Goal: Task Accomplishment & Management: Manage account settings

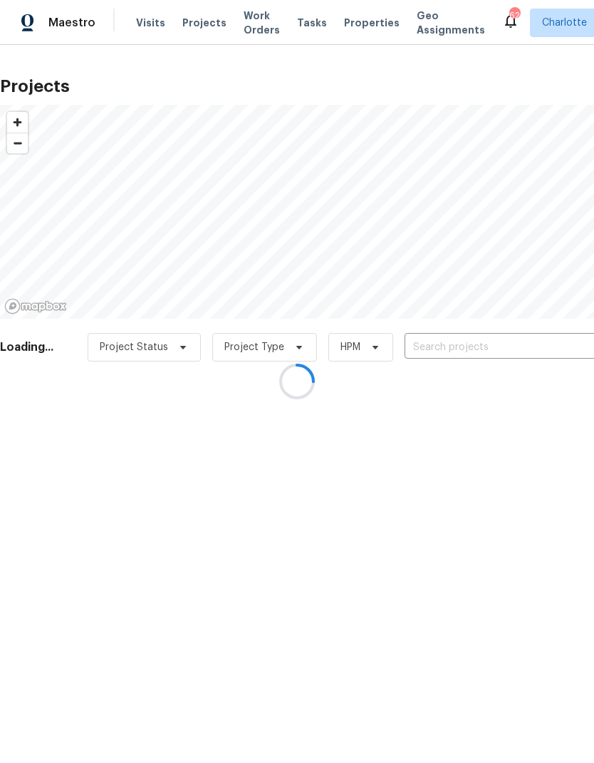
click at [527, 344] on div at bounding box center [297, 381] width 594 height 763
click at [527, 341] on div at bounding box center [297, 381] width 594 height 763
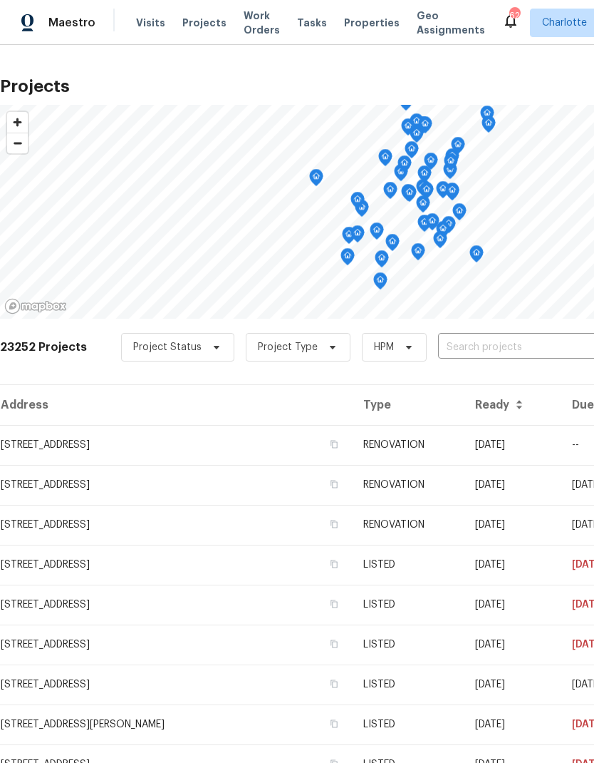
click at [529, 342] on input "text" at bounding box center [519, 347] width 163 height 22
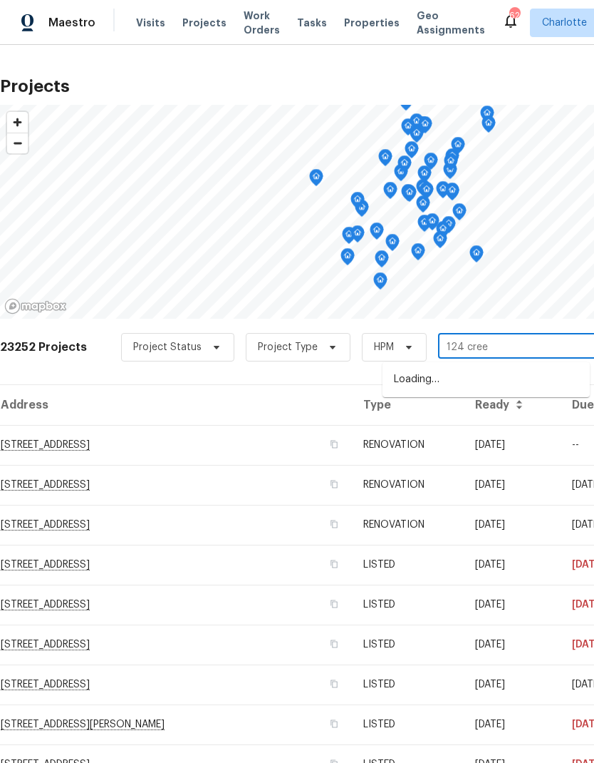
type input "124 creek"
click at [509, 384] on li "124 Creek Hollow Trl, Belmont, NC 28012" at bounding box center [486, 380] width 207 height 24
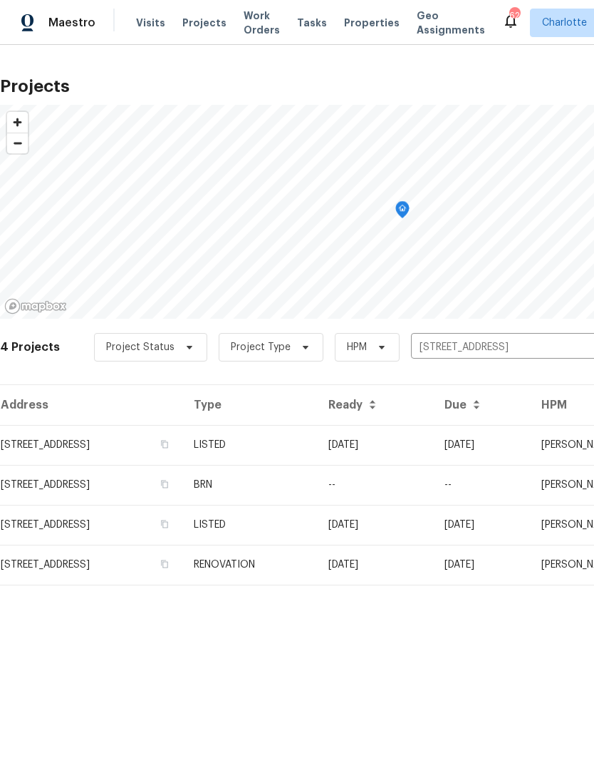
click at [433, 444] on td "[DATE]" at bounding box center [375, 445] width 116 height 40
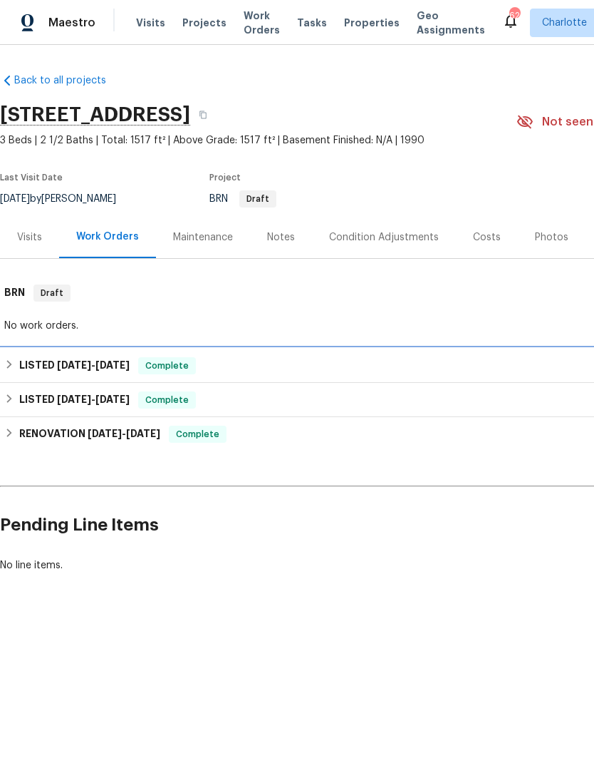
click at [16, 366] on div "LISTED 8/20/25 - 8/25/25 Complete" at bounding box center [402, 365] width 797 height 17
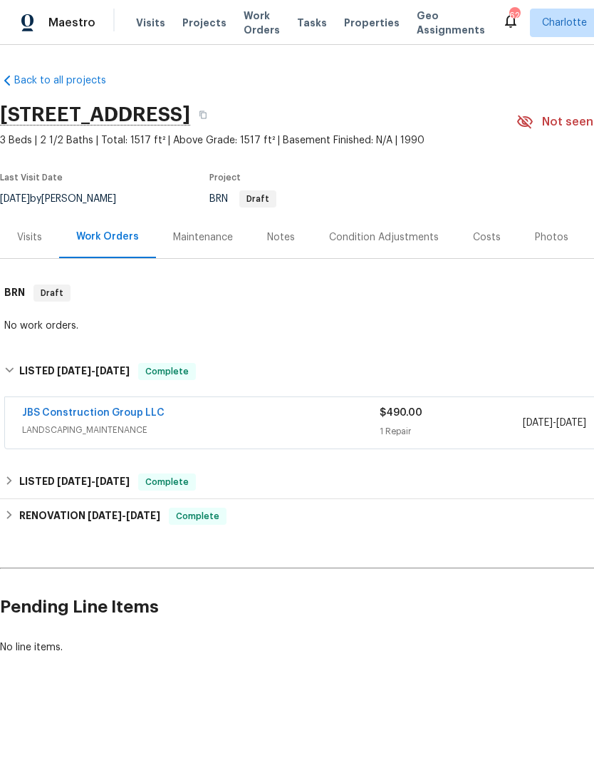
click at [37, 410] on link "JBS Construction Group LLC" at bounding box center [93, 413] width 143 height 10
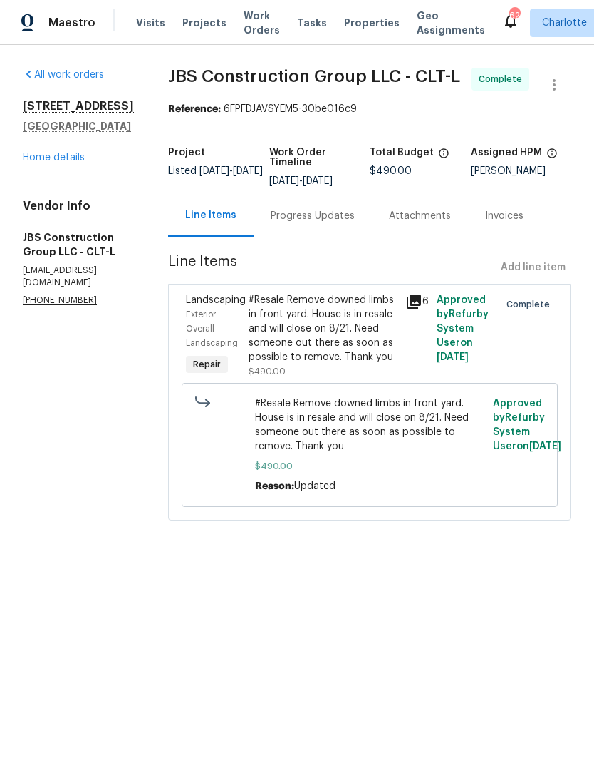
click at [318, 223] on div "Progress Updates" at bounding box center [313, 216] width 84 height 14
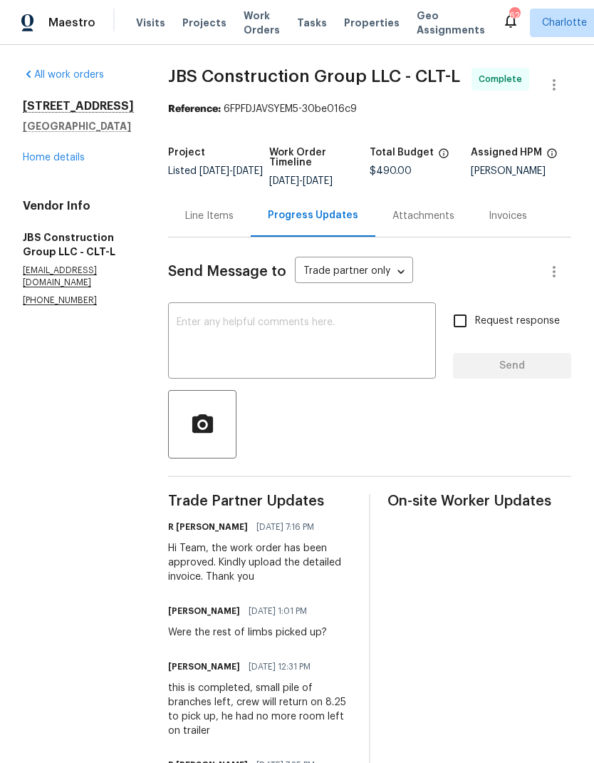
click at [37, 159] on link "Home details" at bounding box center [54, 158] width 62 height 10
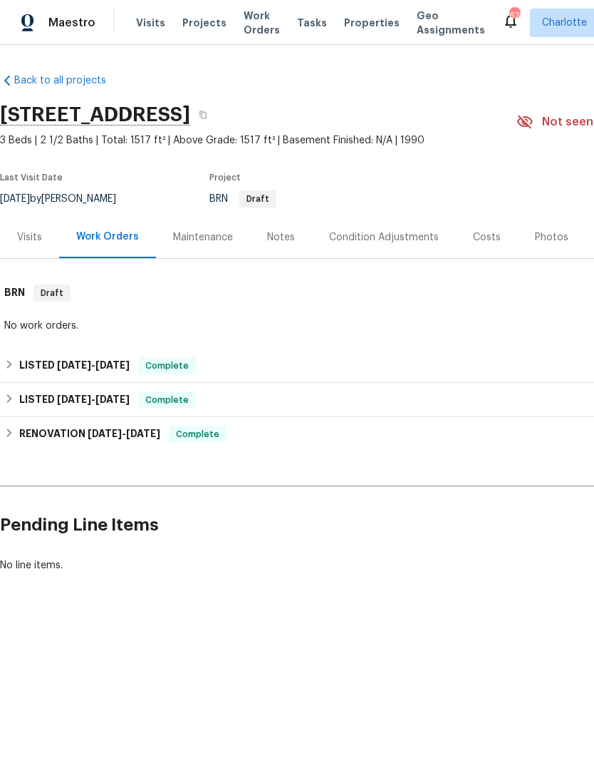
click at [200, 21] on span "Projects" at bounding box center [204, 23] width 44 height 14
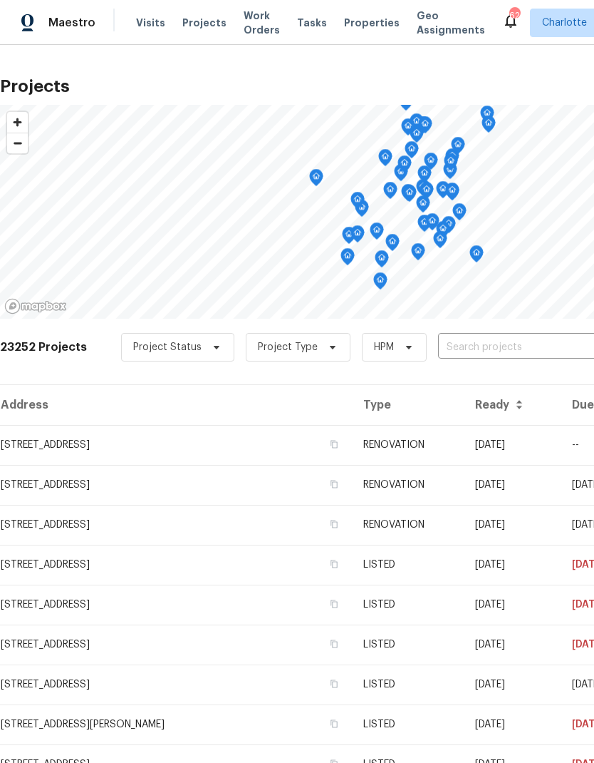
click at [523, 350] on input "text" at bounding box center [519, 347] width 163 height 22
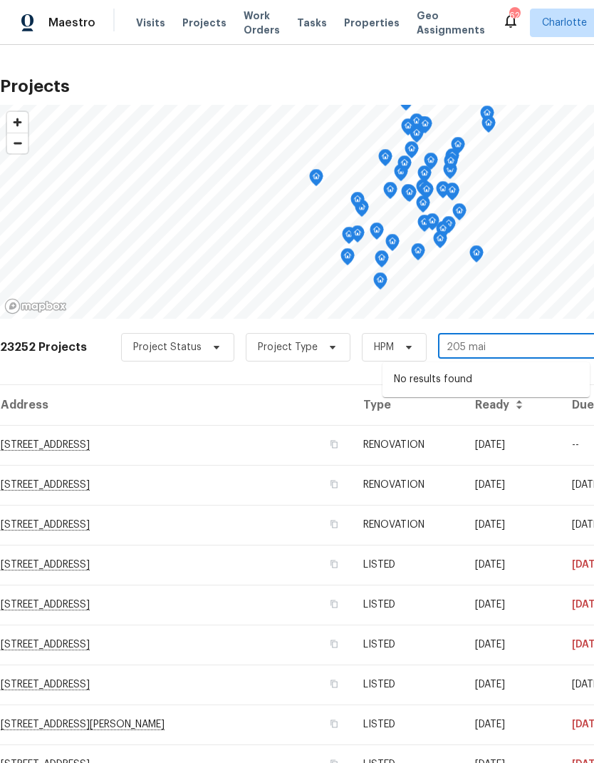
type input "205 ma"
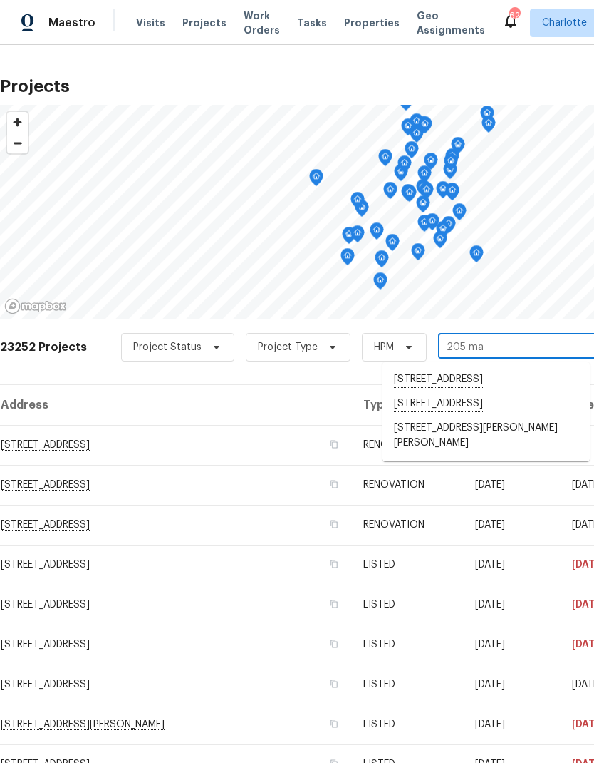
click at [493, 455] on li "205 Mauney St, Mount Holly, NC 28120" at bounding box center [486, 435] width 207 height 39
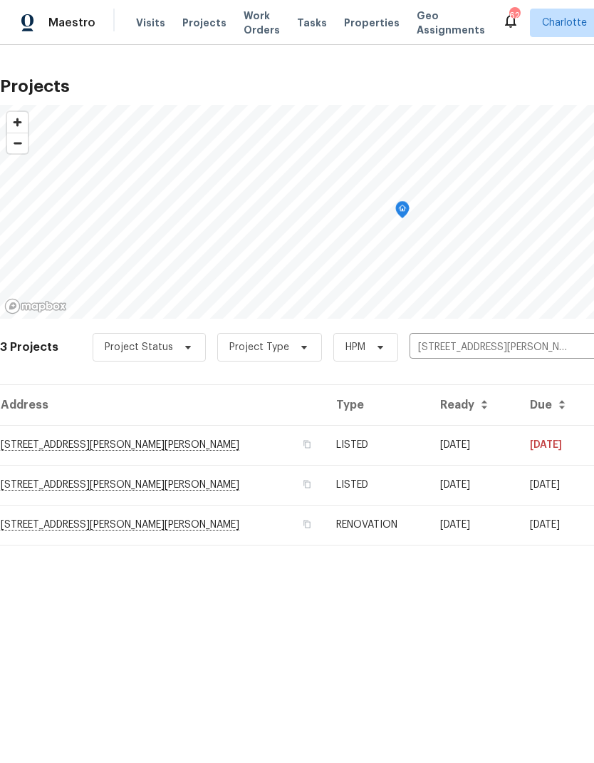
click at [497, 441] on td "08/01/25" at bounding box center [474, 445] width 90 height 40
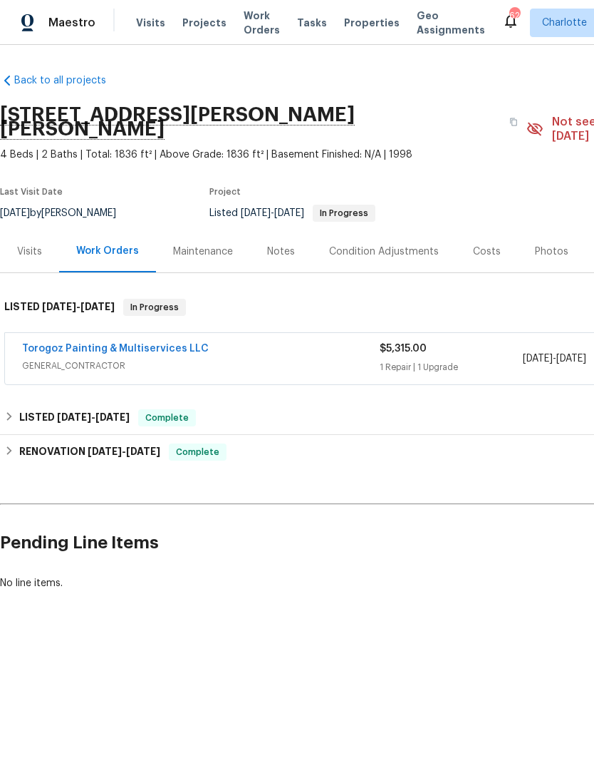
click at [65, 344] on link "Torogoz Painting & Multiservices LLC" at bounding box center [115, 349] width 187 height 10
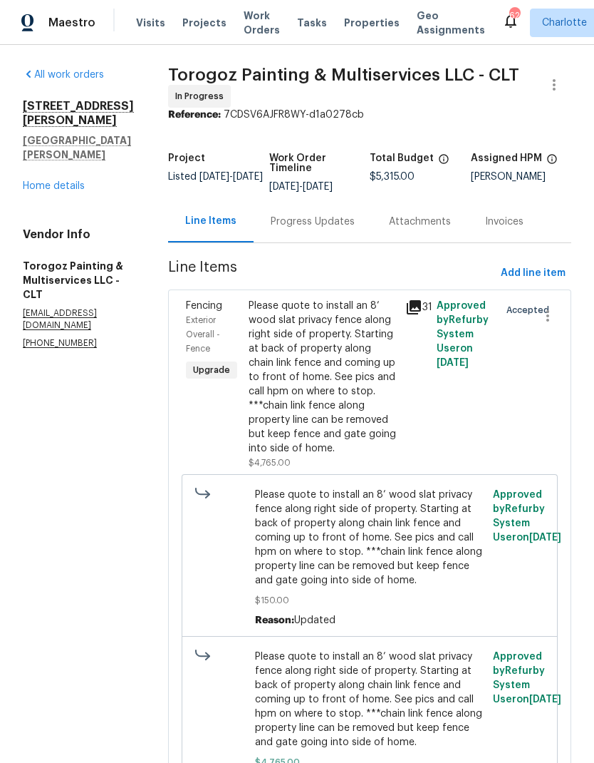
click at [309, 227] on div "Progress Updates" at bounding box center [313, 222] width 84 height 14
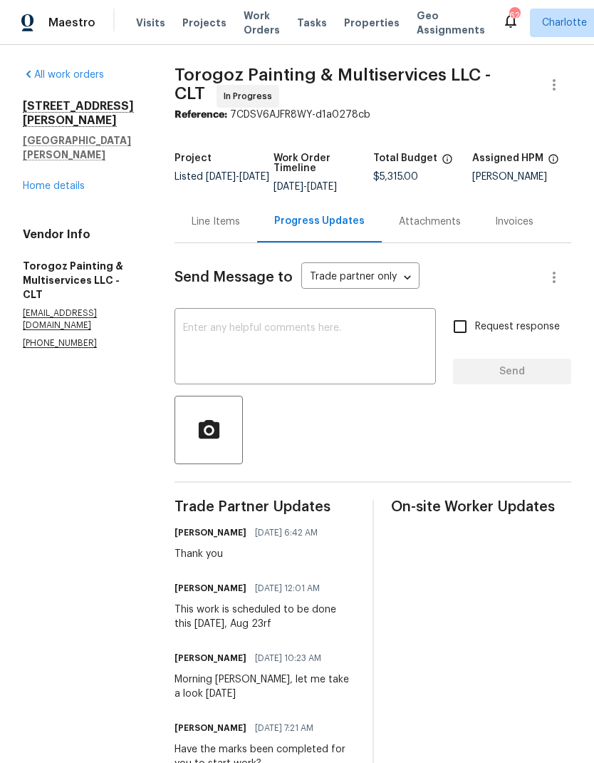
click at [34, 181] on link "Home details" at bounding box center [54, 186] width 62 height 10
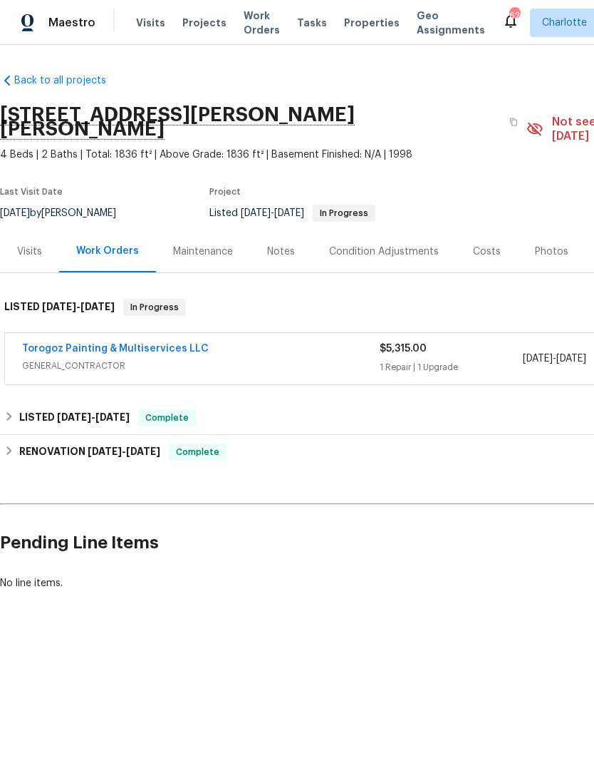
click at [244, 24] on span "Work Orders" at bounding box center [262, 23] width 36 height 29
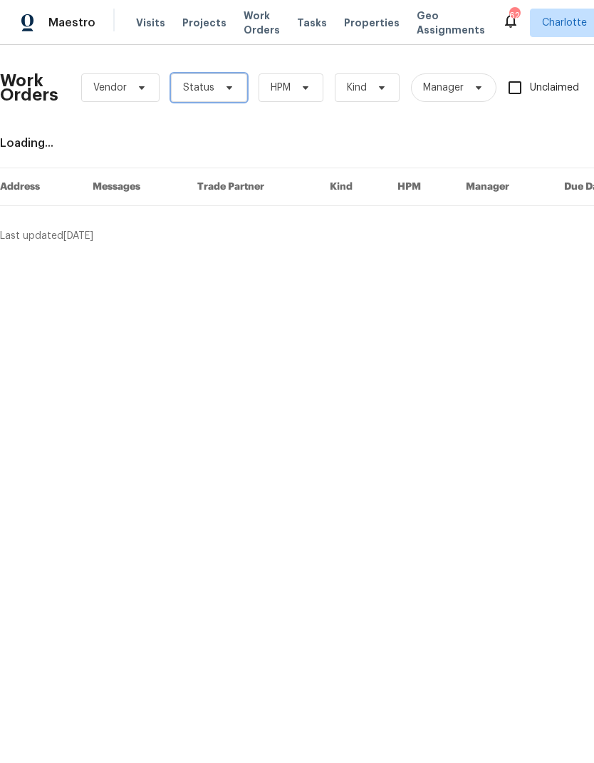
click at [231, 84] on icon at bounding box center [229, 87] width 11 height 11
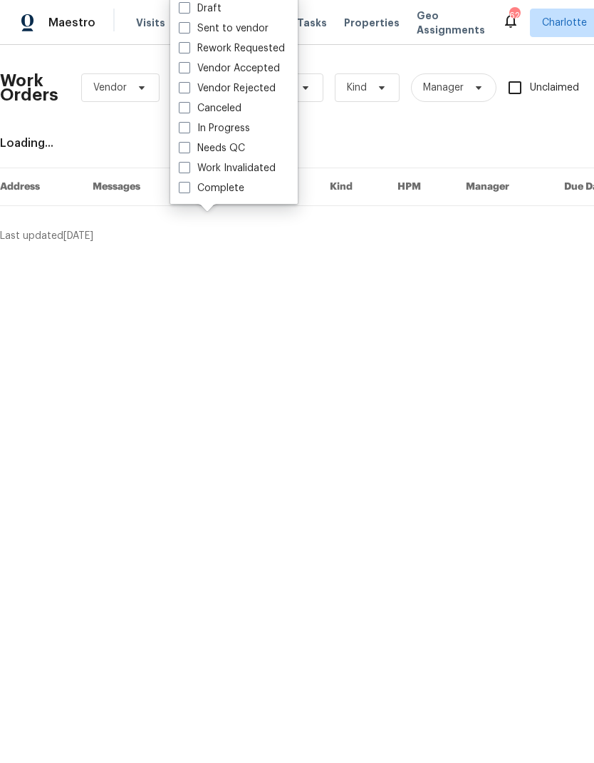
click at [244, 148] on label "Needs QC" at bounding box center [212, 148] width 66 height 14
click at [188, 148] on input "Needs QC" at bounding box center [183, 145] width 9 height 9
checkbox input "true"
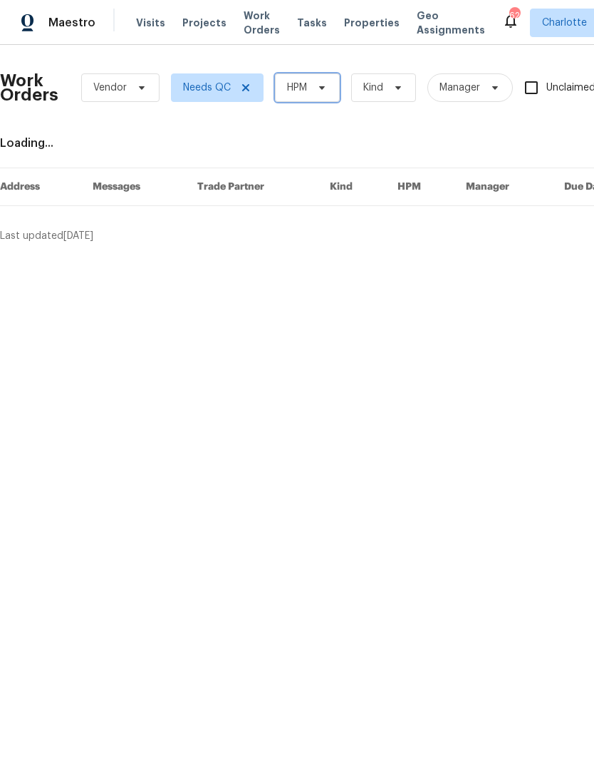
click at [323, 88] on icon at bounding box center [322, 88] width 6 height 4
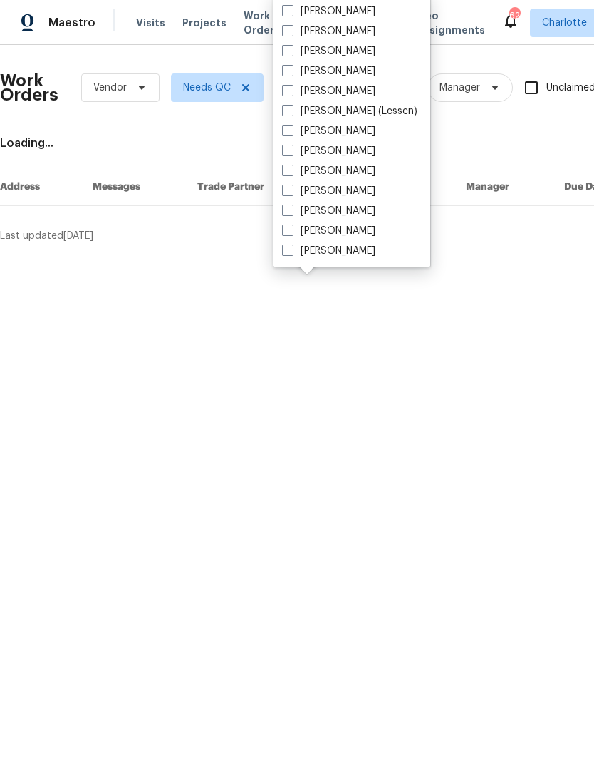
scroll to position [177, 0]
click at [334, 210] on label "[PERSON_NAME]" at bounding box center [328, 211] width 93 height 14
click at [292, 210] on input "[PERSON_NAME]" at bounding box center [286, 208] width 9 height 9
checkbox input "true"
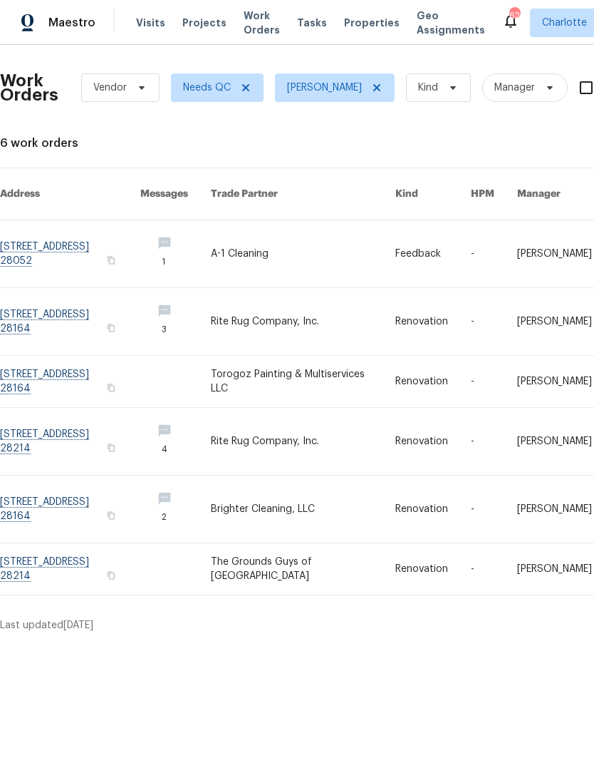
click at [319, 547] on link at bounding box center [303, 568] width 184 height 51
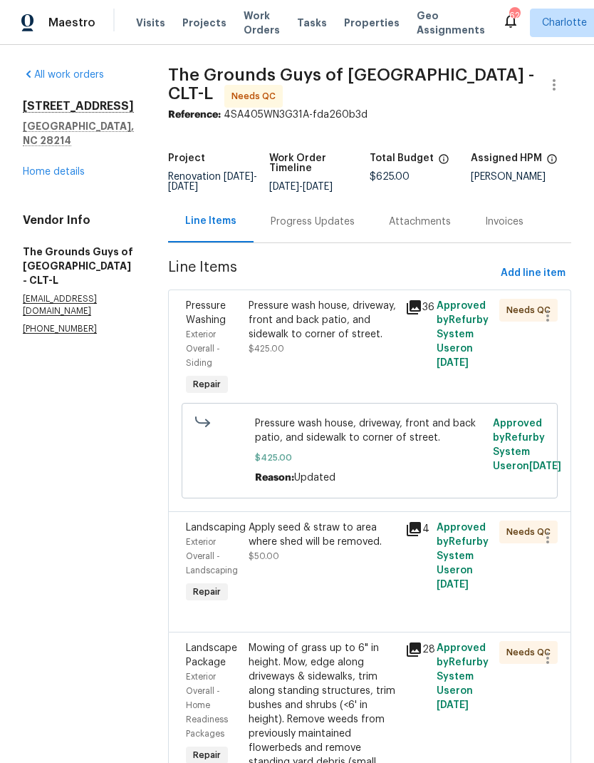
click at [421, 314] on icon at bounding box center [414, 307] width 14 height 14
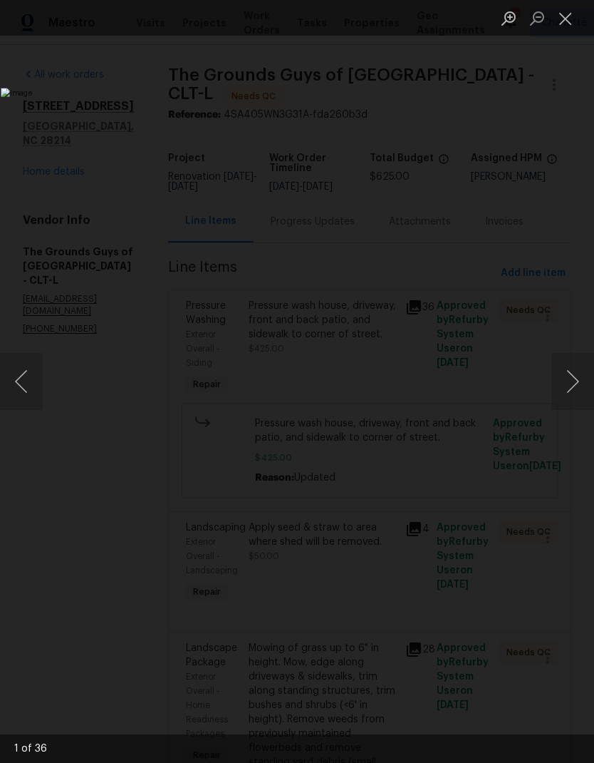
click at [582, 394] on button "Next image" at bounding box center [573, 381] width 43 height 57
click at [575, 393] on button "Next image" at bounding box center [573, 381] width 43 height 57
click at [575, 392] on button "Next image" at bounding box center [573, 381] width 43 height 57
click at [576, 391] on button "Next image" at bounding box center [573, 381] width 43 height 57
click at [577, 393] on button "Next image" at bounding box center [573, 381] width 43 height 57
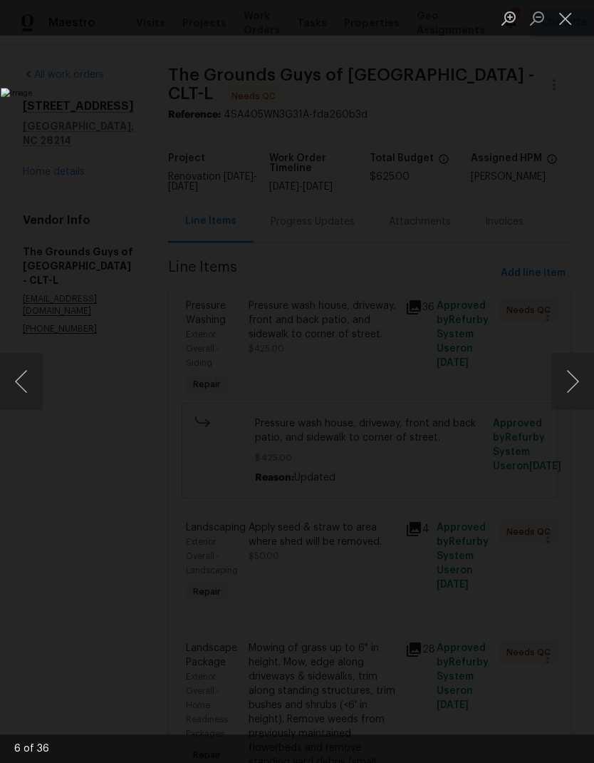
click at [575, 396] on button "Next image" at bounding box center [573, 381] width 43 height 57
click at [574, 398] on button "Next image" at bounding box center [573, 381] width 43 height 57
click at [572, 24] on button "Close lightbox" at bounding box center [566, 18] width 29 height 25
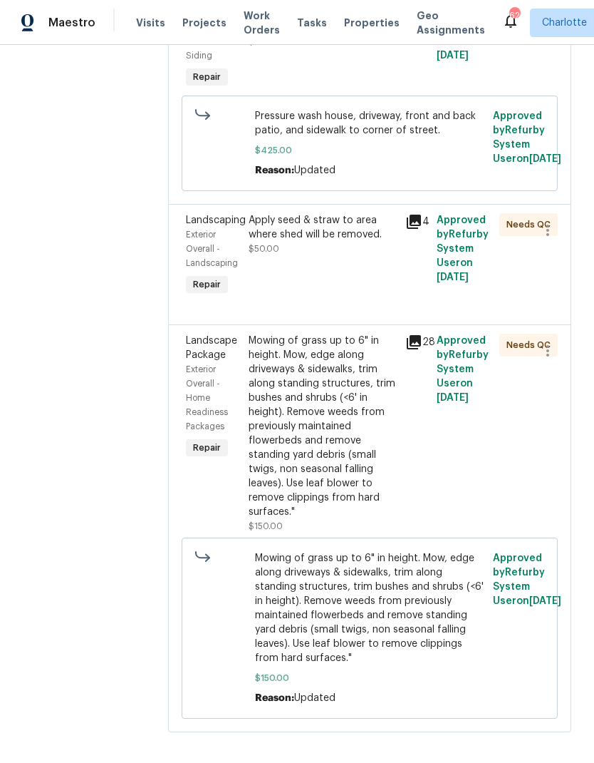
scroll to position [306, 0]
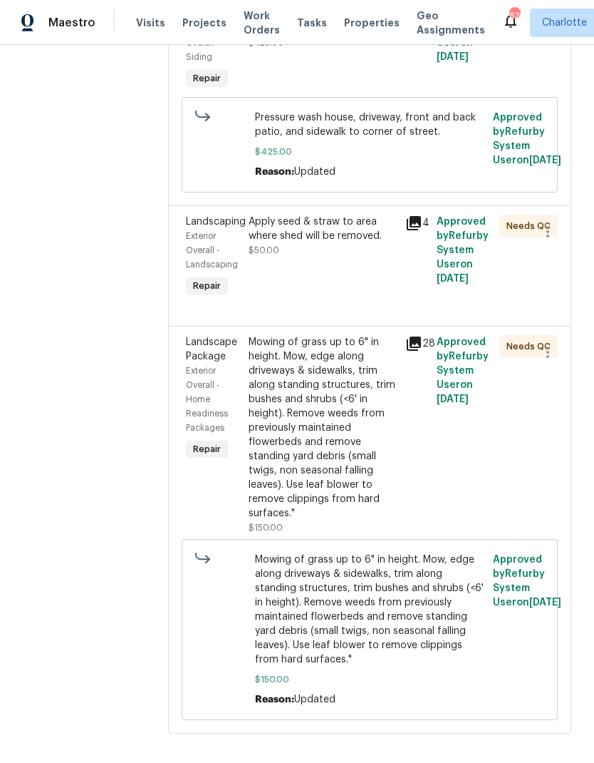
click at [379, 243] on div "Apply seed & straw to area where shed will be removed." at bounding box center [323, 229] width 148 height 29
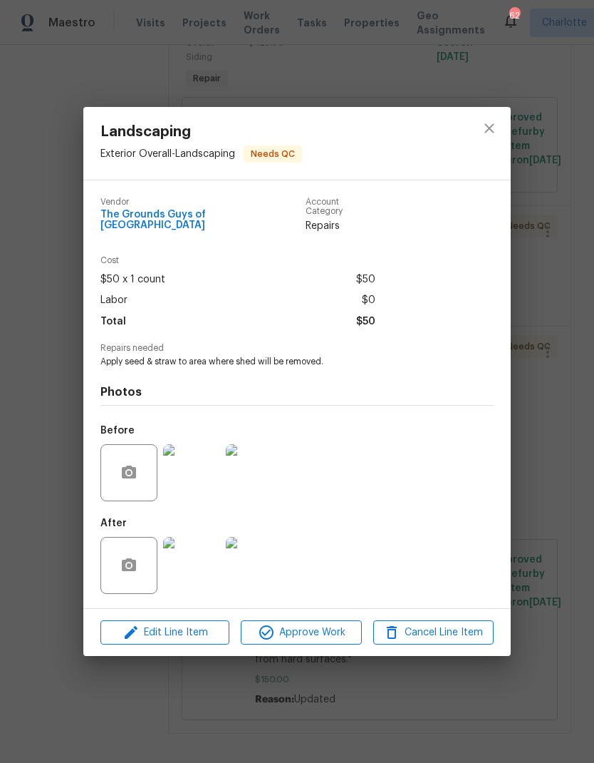
click at [196, 571] on img at bounding box center [191, 565] width 57 height 57
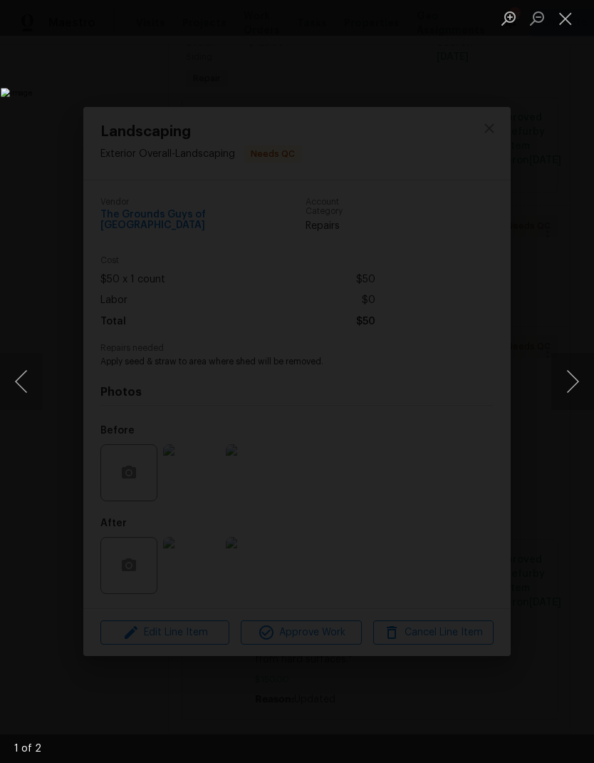
click at [577, 379] on button "Next image" at bounding box center [573, 381] width 43 height 57
click at [578, 386] on button "Next image" at bounding box center [573, 381] width 43 height 57
click at [567, 20] on button "Close lightbox" at bounding box center [566, 18] width 29 height 25
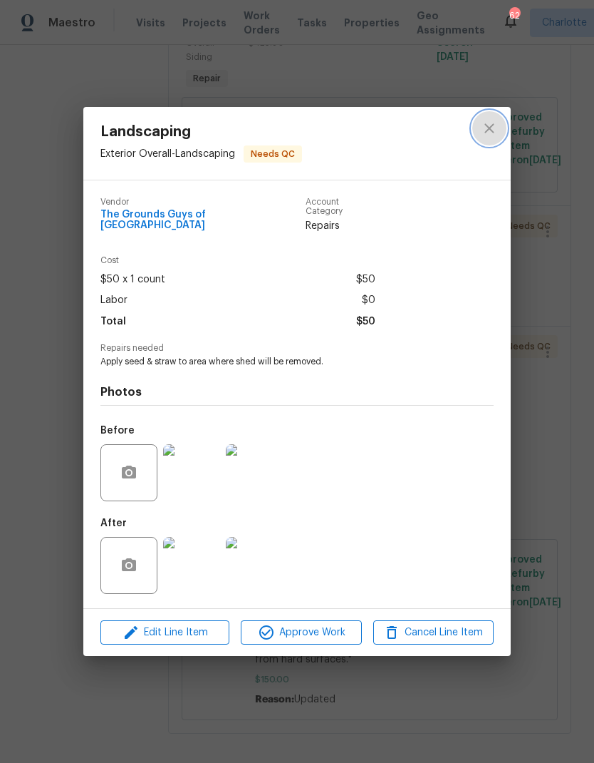
click at [501, 131] on button "close" at bounding box center [490, 128] width 34 height 34
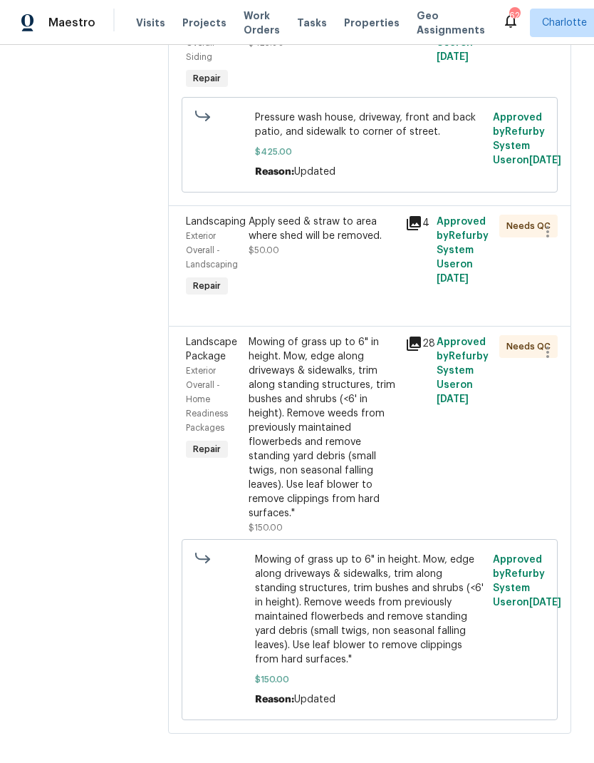
scroll to position [57, 0]
click at [386, 420] on div "Mowing of grass up to 6" in height. Mow, edge along driveways & sidewalks, trim…" at bounding box center [323, 427] width 148 height 185
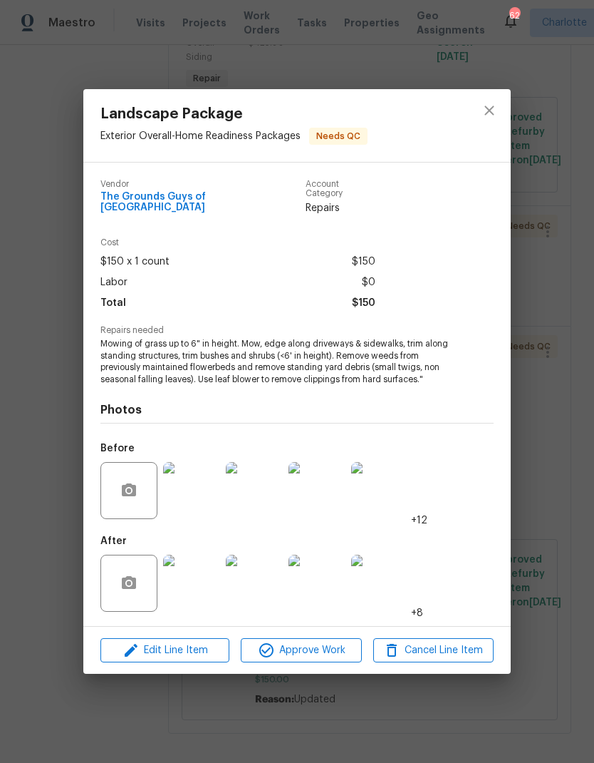
click at [192, 582] on img at bounding box center [191, 583] width 57 height 57
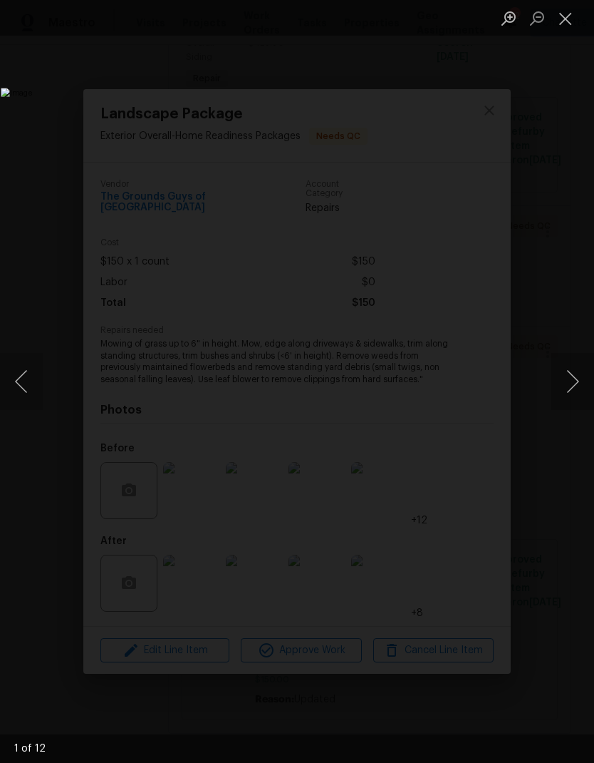
click at [580, 383] on button "Next image" at bounding box center [573, 381] width 43 height 57
click at [577, 381] on button "Next image" at bounding box center [573, 381] width 43 height 57
click at [579, 386] on button "Next image" at bounding box center [573, 381] width 43 height 57
click at [579, 388] on button "Next image" at bounding box center [573, 381] width 43 height 57
click at [573, 384] on button "Next image" at bounding box center [573, 381] width 43 height 57
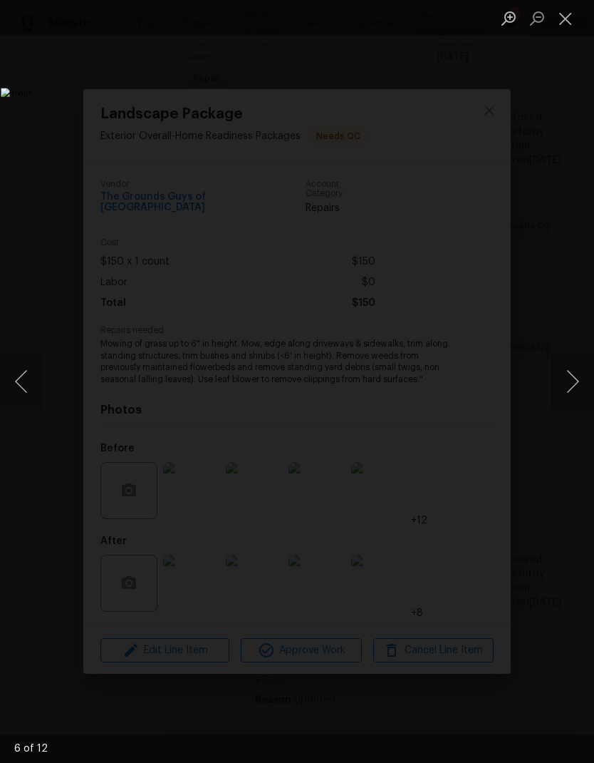
click at [575, 389] on button "Next image" at bounding box center [573, 381] width 43 height 57
click at [577, 19] on button "Close lightbox" at bounding box center [566, 18] width 29 height 25
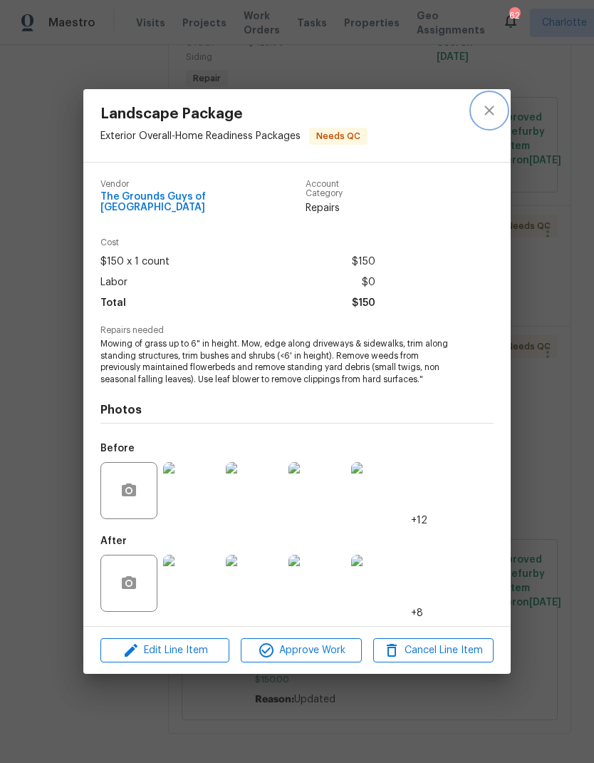
click at [495, 114] on icon "close" at bounding box center [489, 110] width 17 height 17
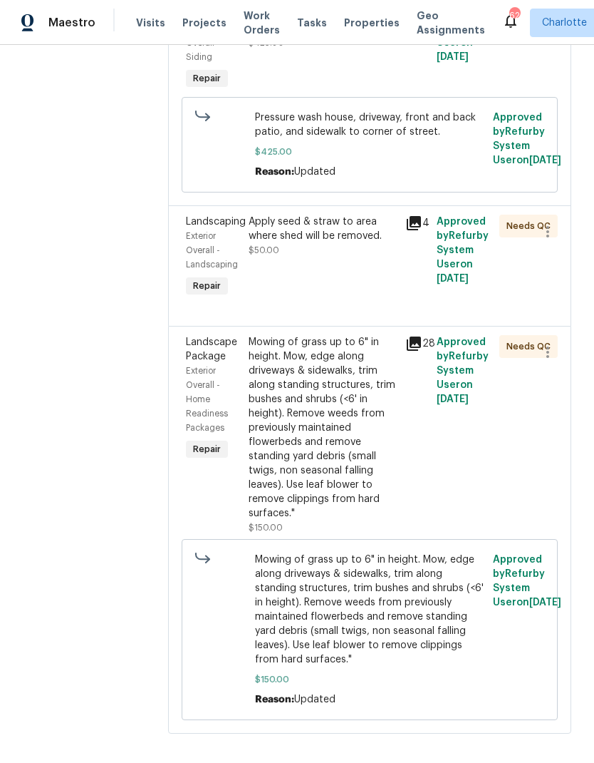
click at [367, 411] on div "Mowing of grass up to 6" in height. Mow, edge along driveways & sidewalks, trim…" at bounding box center [323, 427] width 148 height 185
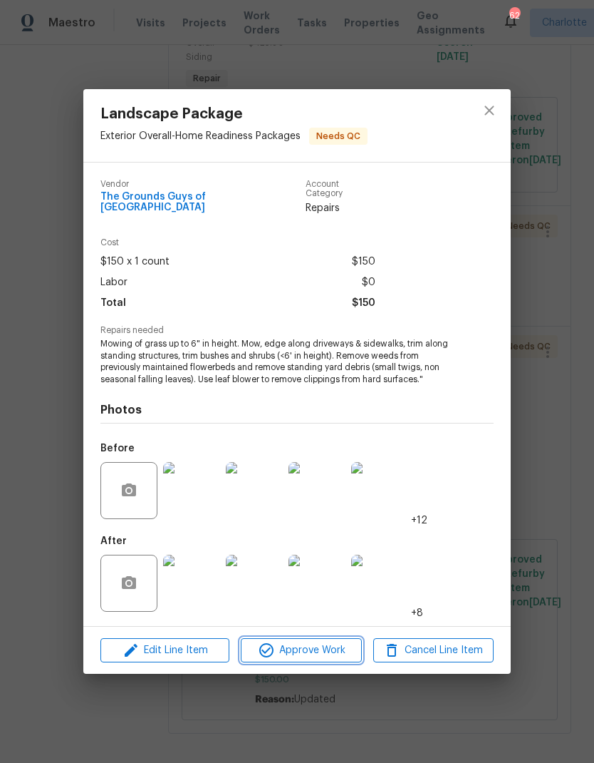
click at [321, 652] on span "Approve Work" at bounding box center [301, 651] width 112 height 18
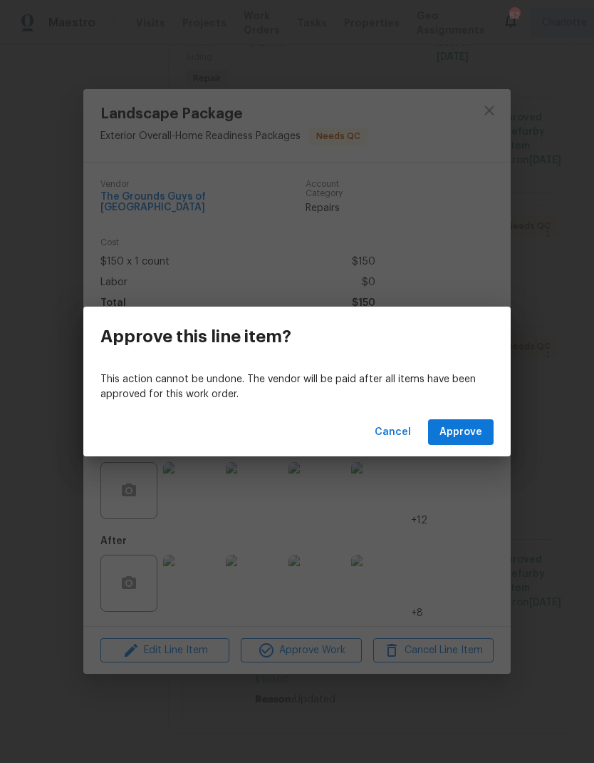
click at [462, 453] on div "Cancel Approve" at bounding box center [297, 432] width 428 height 49
click at [475, 435] on span "Approve" at bounding box center [461, 432] width 43 height 18
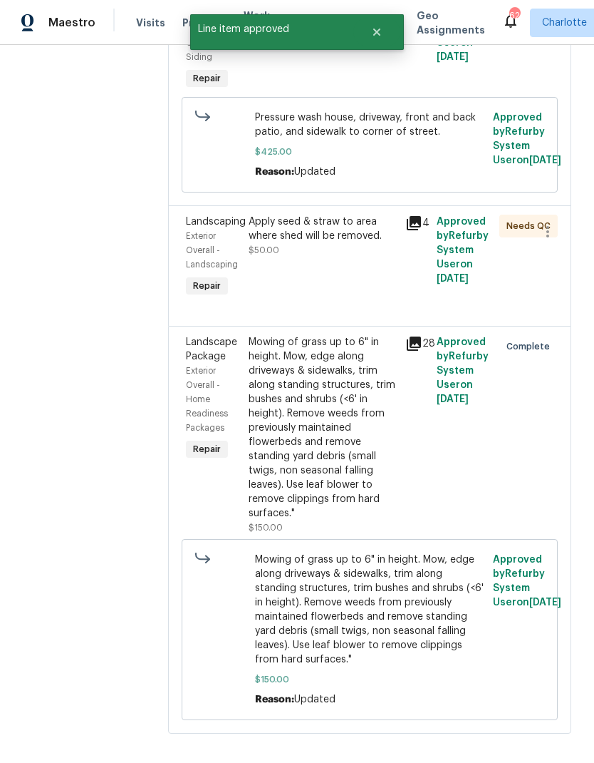
click at [349, 215] on div "Apply seed & straw to area where shed will be removed." at bounding box center [323, 229] width 148 height 29
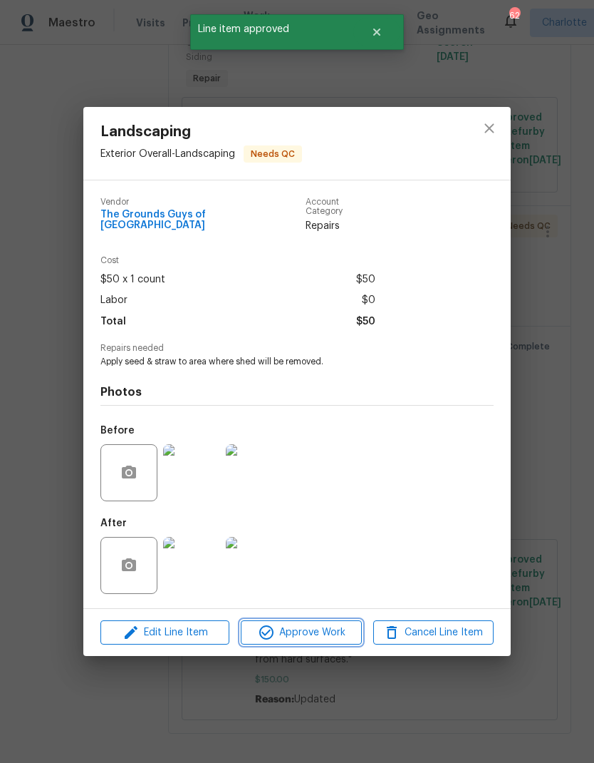
click at [298, 631] on span "Approve Work" at bounding box center [301, 633] width 112 height 18
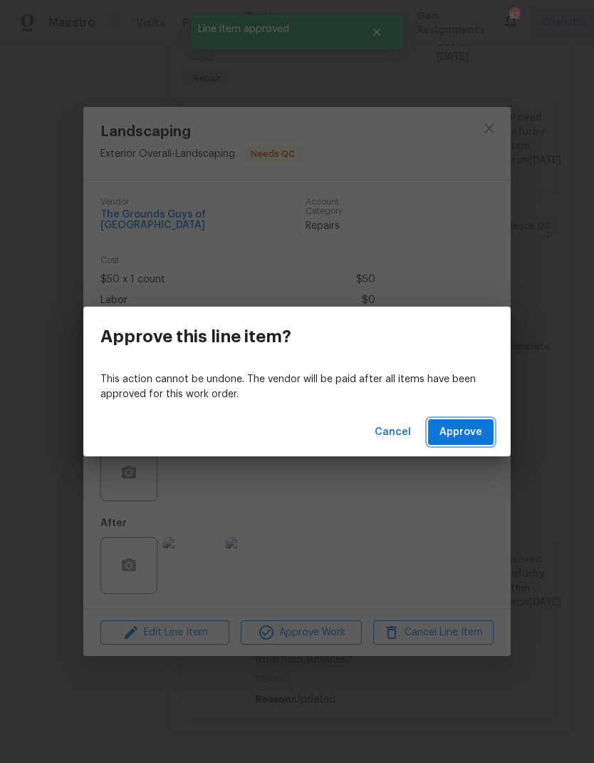
click at [453, 440] on span "Approve" at bounding box center [461, 432] width 43 height 18
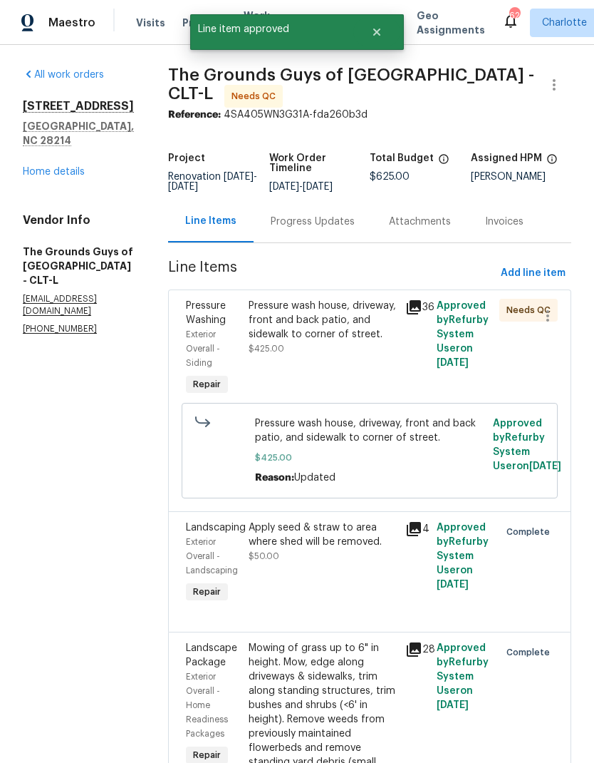
scroll to position [0, 0]
click at [349, 299] on div "Pressure wash house, driveway, front and back patio, and sidewalk to corner of …" at bounding box center [323, 320] width 148 height 43
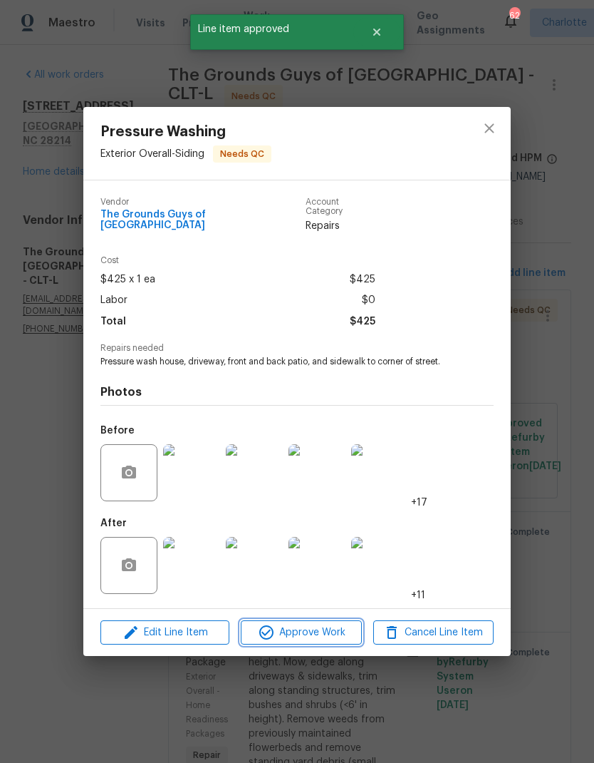
click at [312, 634] on span "Approve Work" at bounding box center [301, 633] width 112 height 18
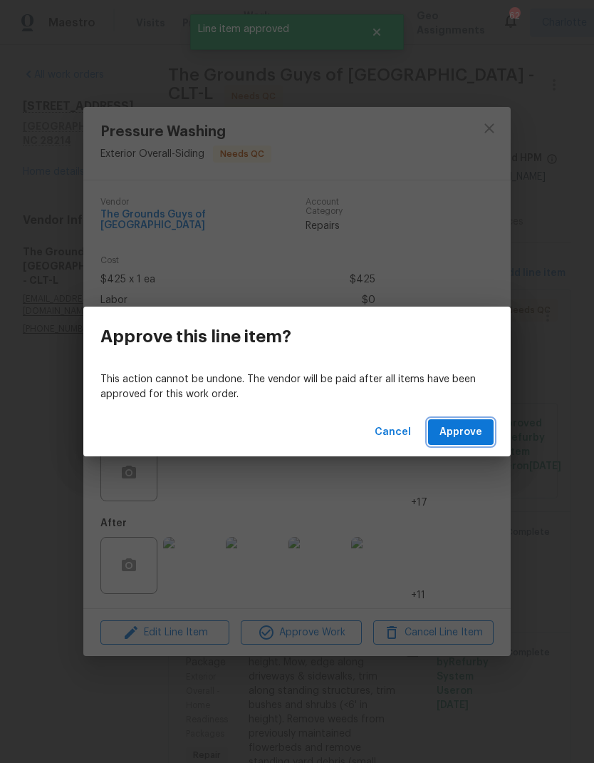
click at [466, 438] on span "Approve" at bounding box center [461, 432] width 43 height 18
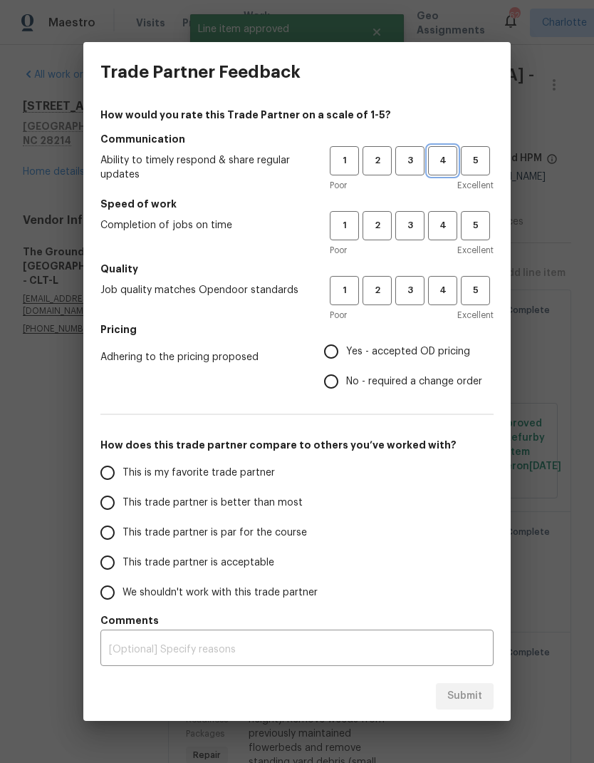
click at [447, 161] on span "4" at bounding box center [443, 161] width 26 height 16
click at [444, 233] on span "4" at bounding box center [443, 225] width 26 height 16
click at [443, 302] on button "4" at bounding box center [442, 290] width 29 height 29
click at [336, 354] on input "Yes - accepted OD pricing" at bounding box center [331, 351] width 30 height 30
radio input "true"
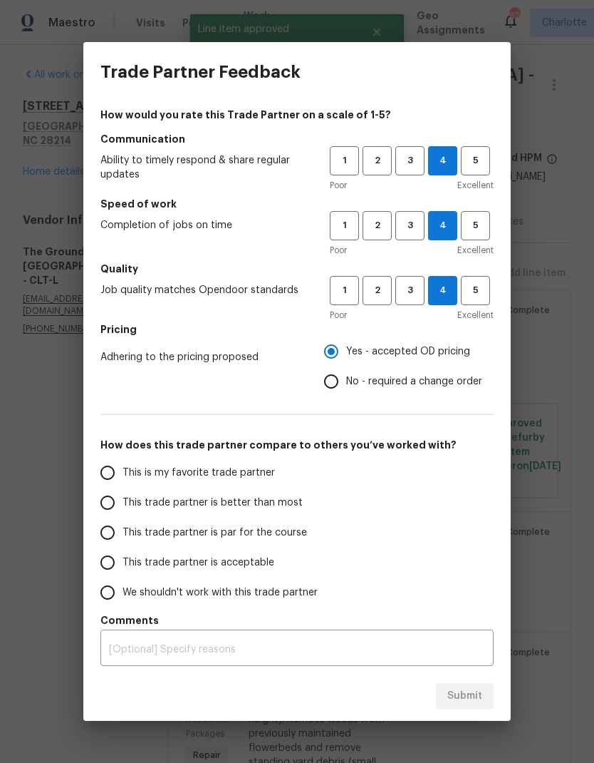
click at [262, 509] on span "This trade partner is better than most" at bounding box center [213, 502] width 180 height 15
click at [123, 509] on input "This trade partner is better than most" at bounding box center [108, 503] width 30 height 30
radio input "false"
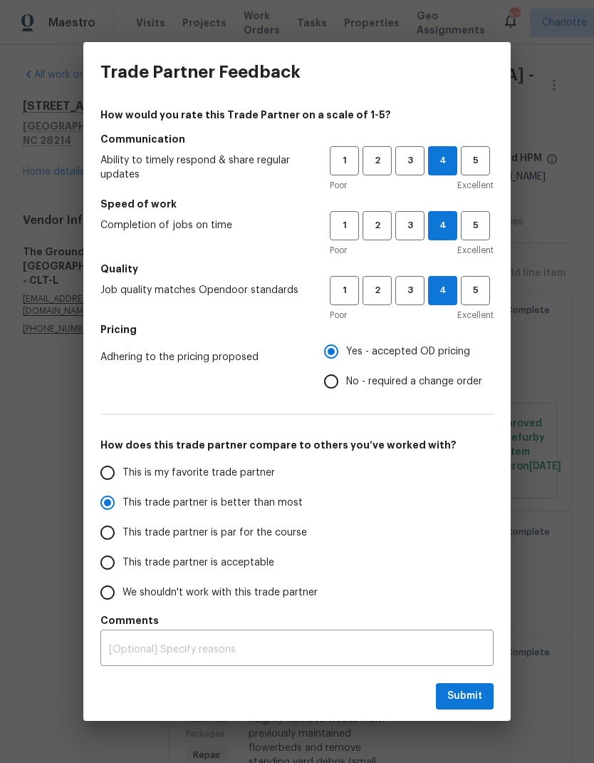
click at [245, 474] on span "This is my favorite trade partner" at bounding box center [199, 472] width 153 height 15
click at [123, 474] on input "This is my favorite trade partner" at bounding box center [108, 473] width 30 height 30
click at [461, 705] on button "Submit" at bounding box center [465, 696] width 58 height 26
radio input "true"
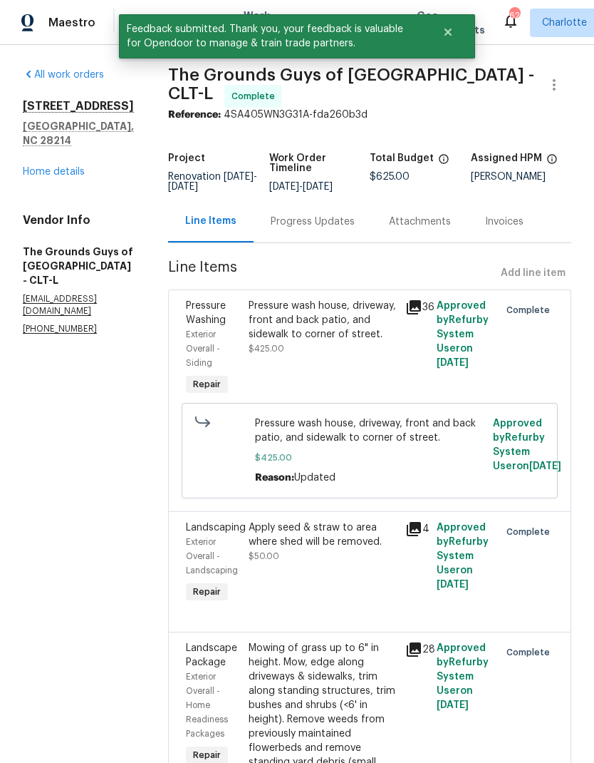
click at [50, 167] on link "Home details" at bounding box center [54, 172] width 62 height 10
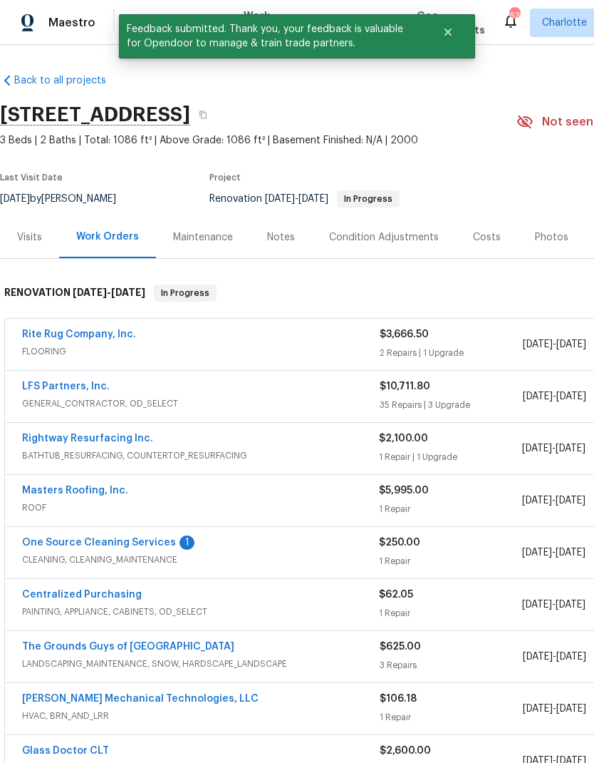
click at [63, 542] on link "One Source Cleaning Services" at bounding box center [99, 542] width 154 height 10
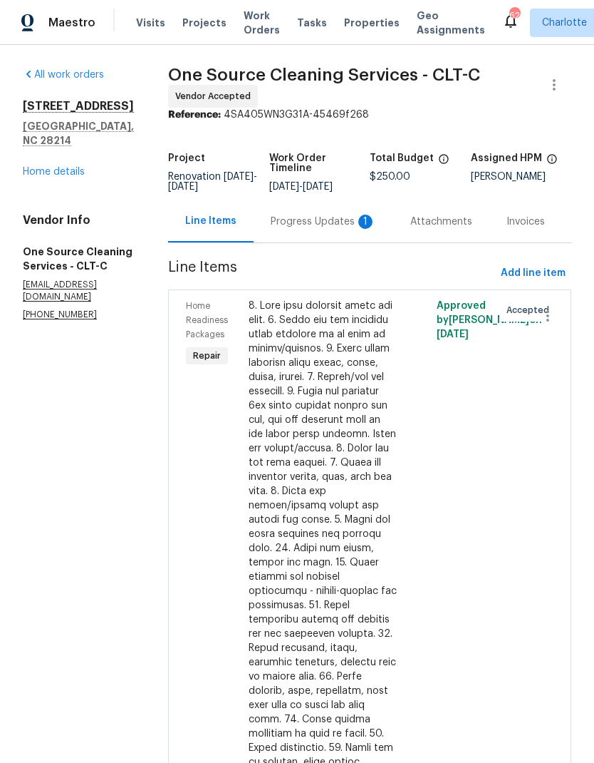
click at [285, 225] on div "Progress Updates 1" at bounding box center [323, 222] width 105 height 14
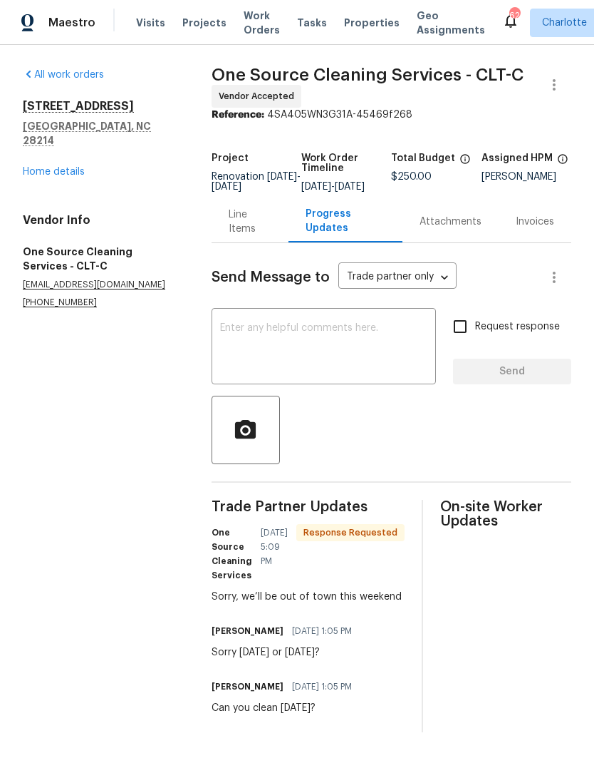
click at [403, 334] on textarea at bounding box center [323, 348] width 207 height 50
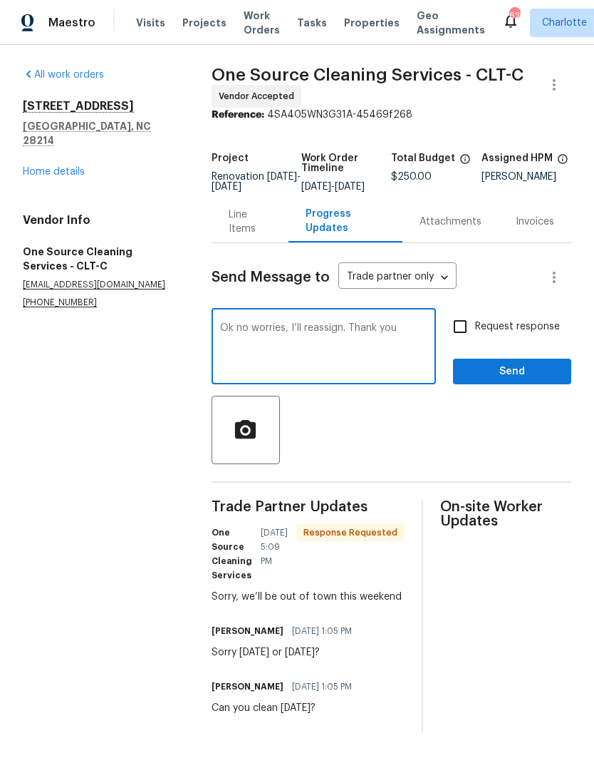
type textarea "Ok no worries, I’ll reassign. Thank you"
click at [513, 380] on span "Send" at bounding box center [513, 372] width 96 height 18
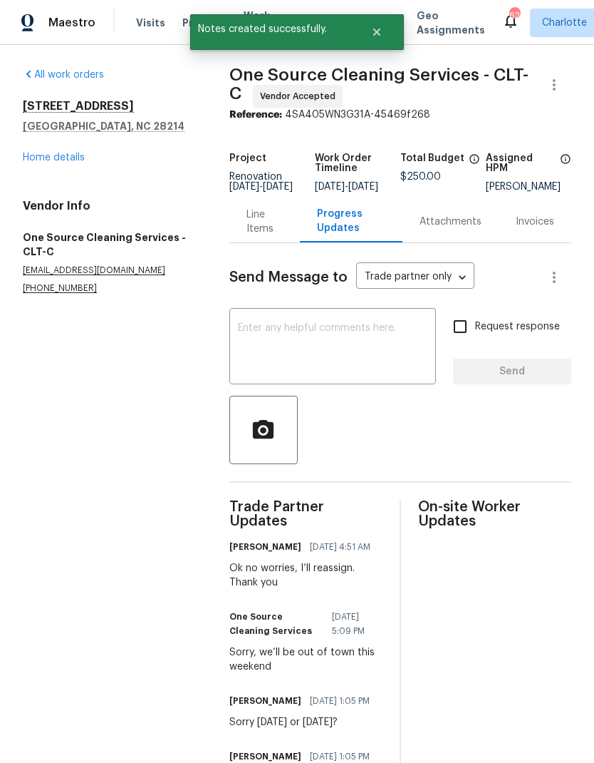
click at [50, 158] on link "Home details" at bounding box center [54, 158] width 62 height 10
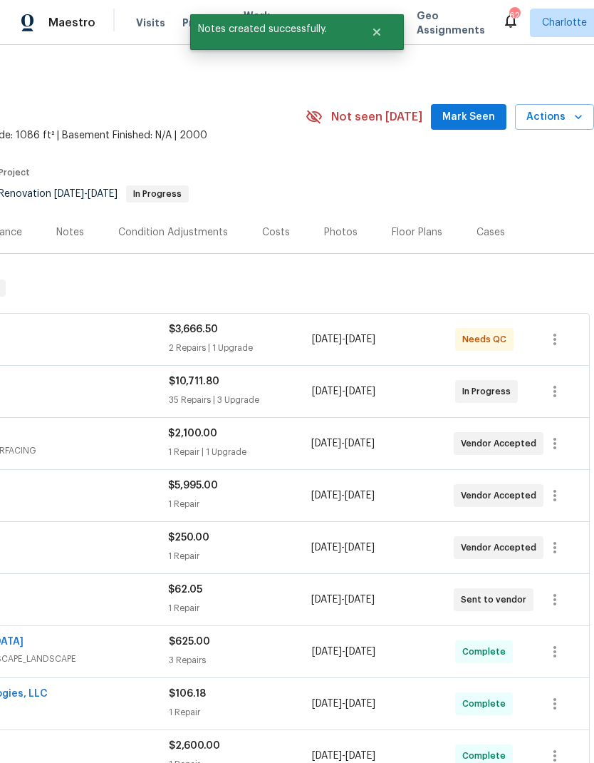
scroll to position [5, 211]
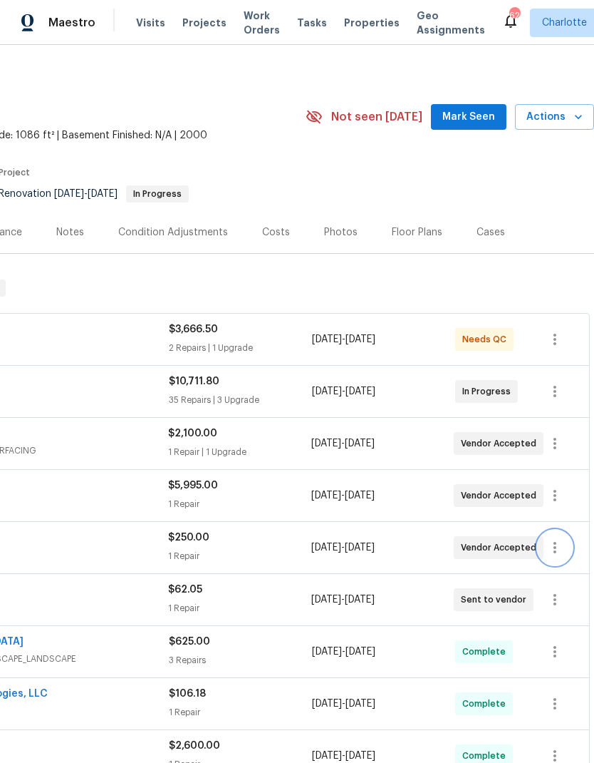
click at [559, 549] on icon "button" at bounding box center [555, 547] width 17 height 17
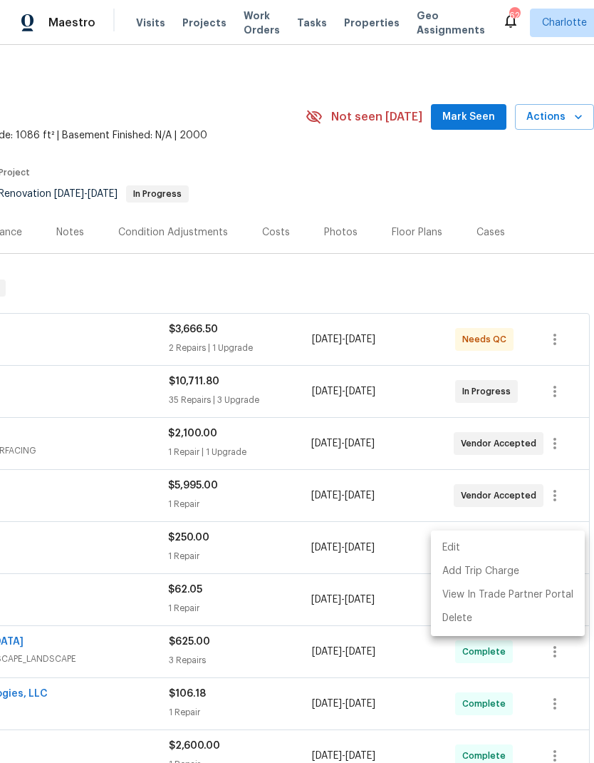
click at [466, 545] on li "Edit" at bounding box center [508, 548] width 154 height 24
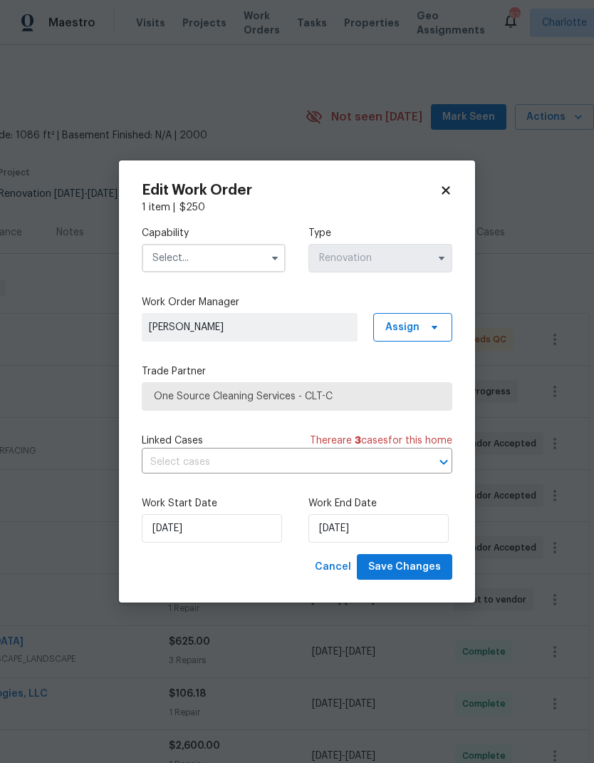
click at [258, 252] on input "text" at bounding box center [214, 258] width 144 height 29
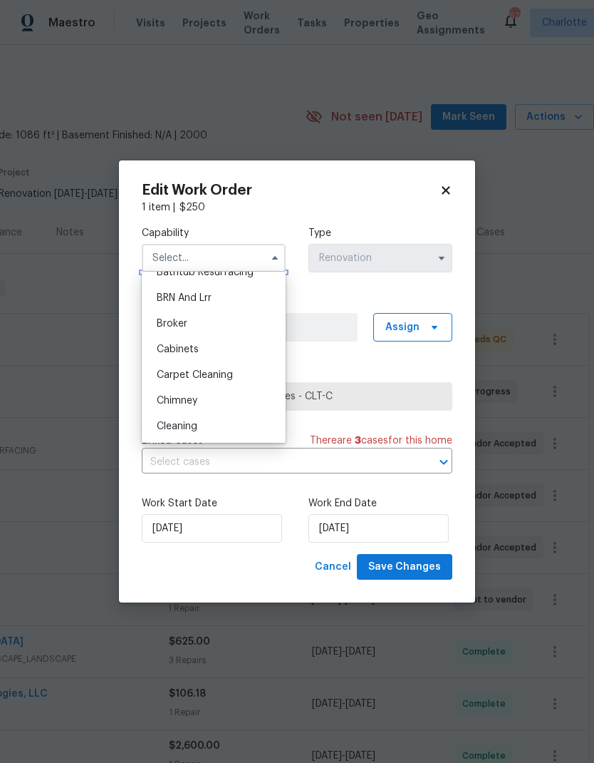
scroll to position [93, 0]
click at [194, 403] on span "Cleaning" at bounding box center [177, 400] width 41 height 10
type input "Cleaning"
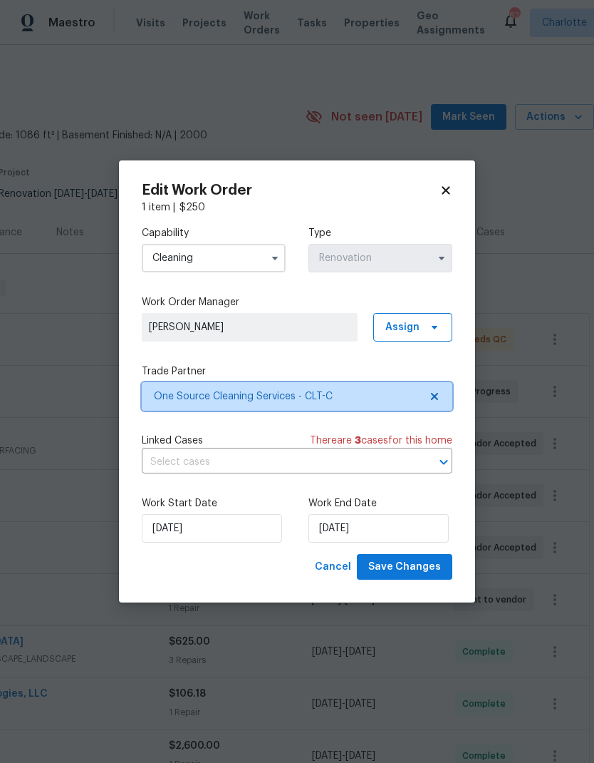
click at [433, 400] on icon at bounding box center [434, 396] width 11 height 11
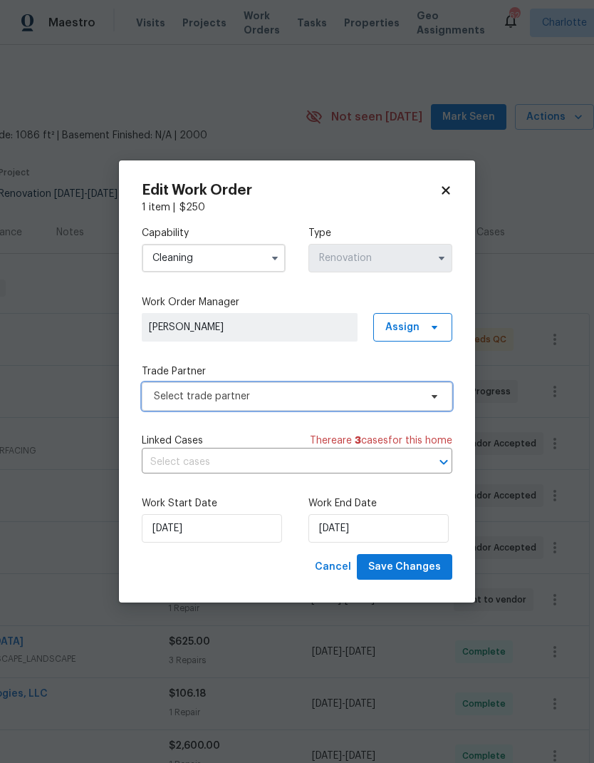
click at [438, 396] on icon at bounding box center [434, 396] width 11 height 11
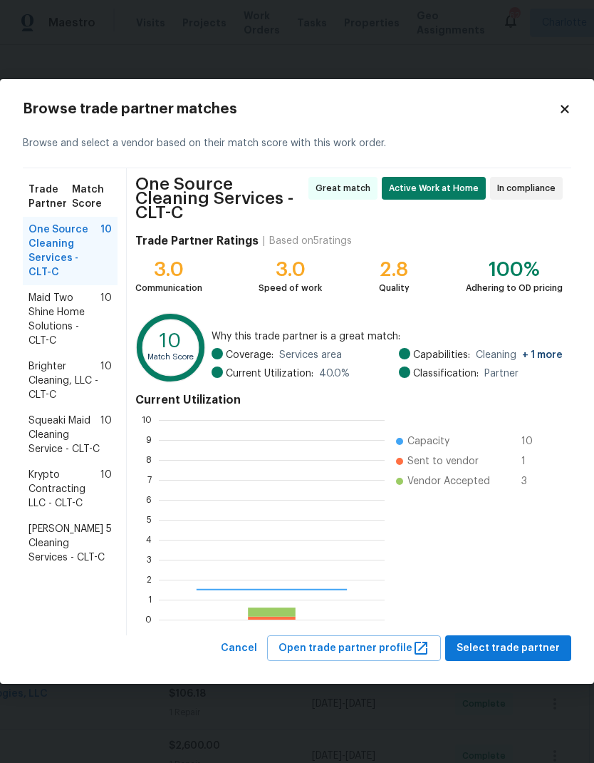
scroll to position [200, 226]
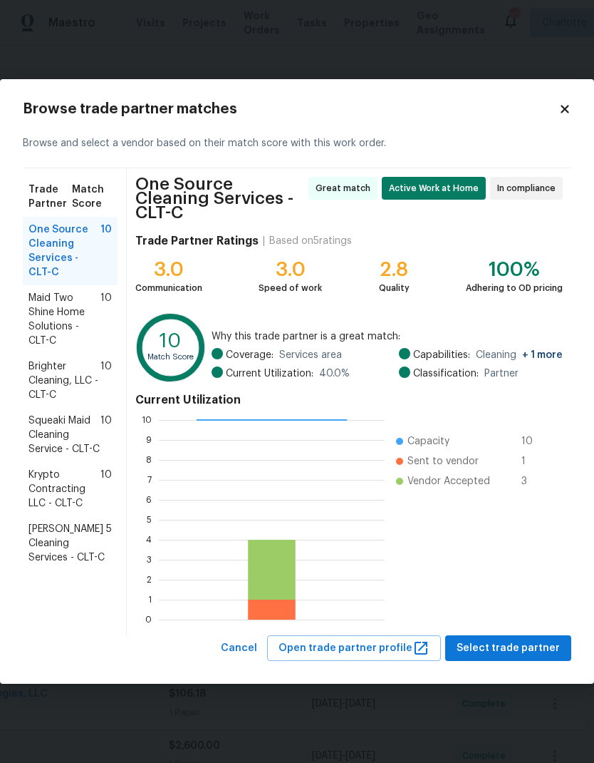
click at [35, 336] on span "Maid Two Shine Home Solutions - CLT-C" at bounding box center [65, 319] width 72 height 57
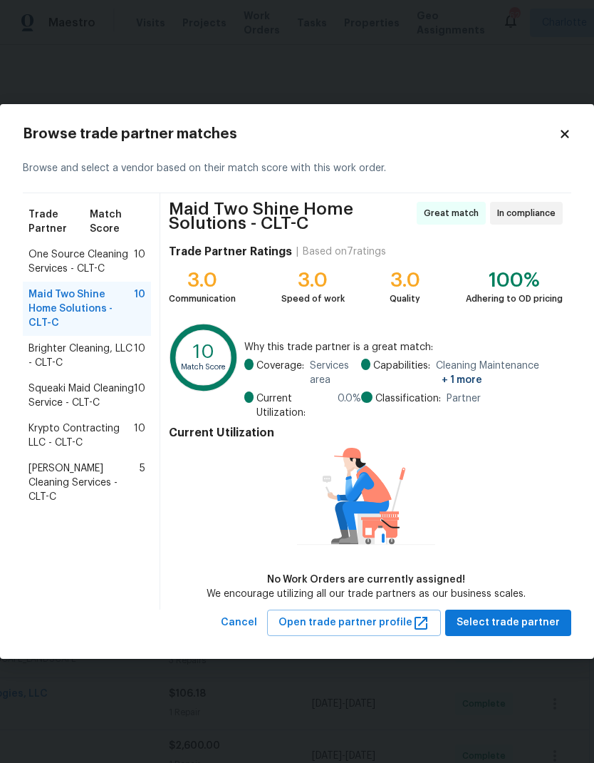
click at [36, 344] on span "Brighter Cleaning, LLC - CLT-C" at bounding box center [81, 355] width 105 height 29
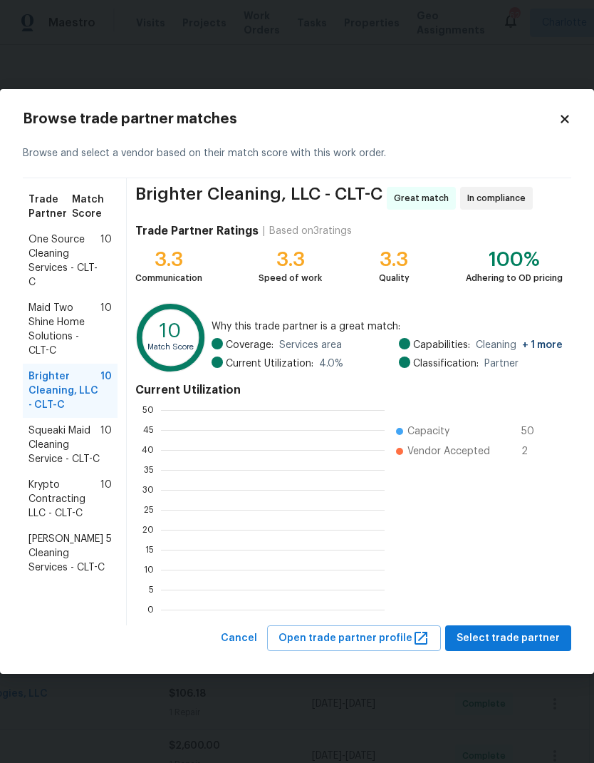
scroll to position [1, 1]
click at [26, 436] on div "Squeaki Maid Cleaning Service - CLT-C 10" at bounding box center [70, 445] width 95 height 54
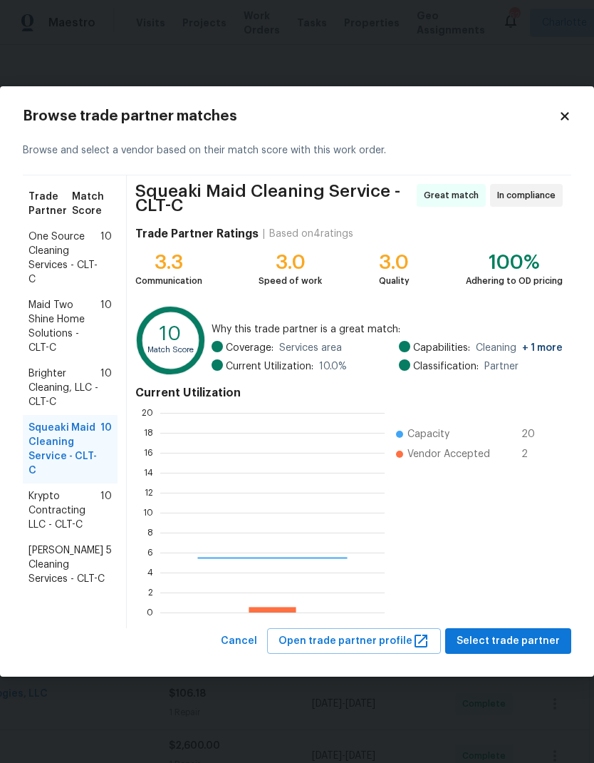
scroll to position [200, 225]
click at [38, 502] on span "Krypto Contracting LLC - CLT-C" at bounding box center [65, 510] width 72 height 43
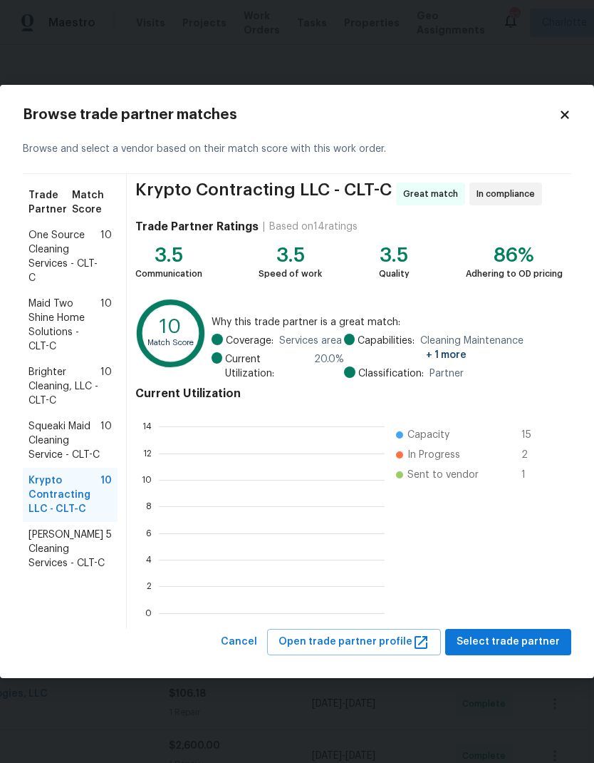
scroll to position [200, 226]
click at [35, 381] on span "Brighter Cleaning, LLC - CLT-C" at bounding box center [65, 386] width 72 height 43
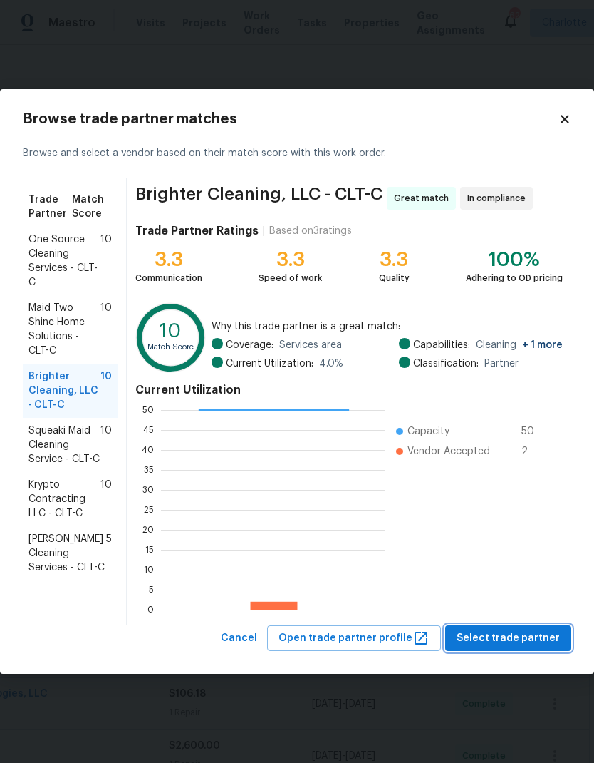
click at [522, 635] on span "Select trade partner" at bounding box center [508, 638] width 103 height 18
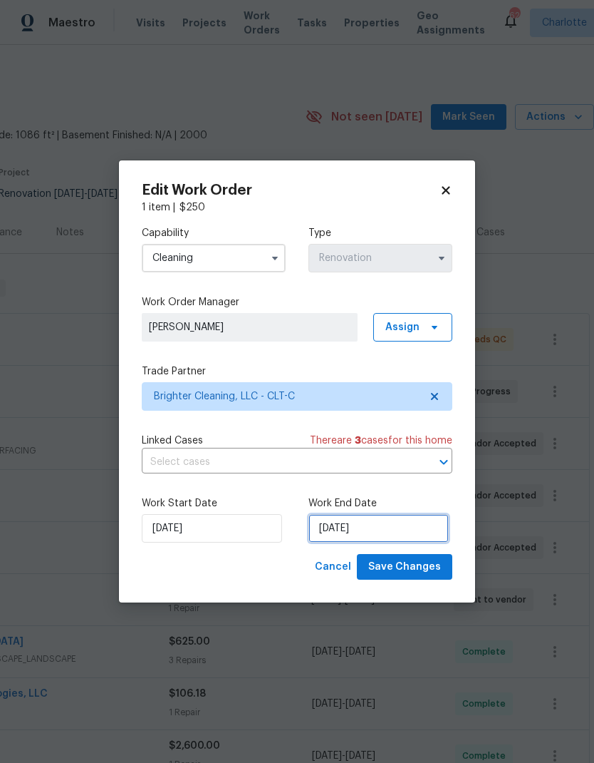
click at [418, 525] on input "8/28/2025" at bounding box center [379, 528] width 140 height 29
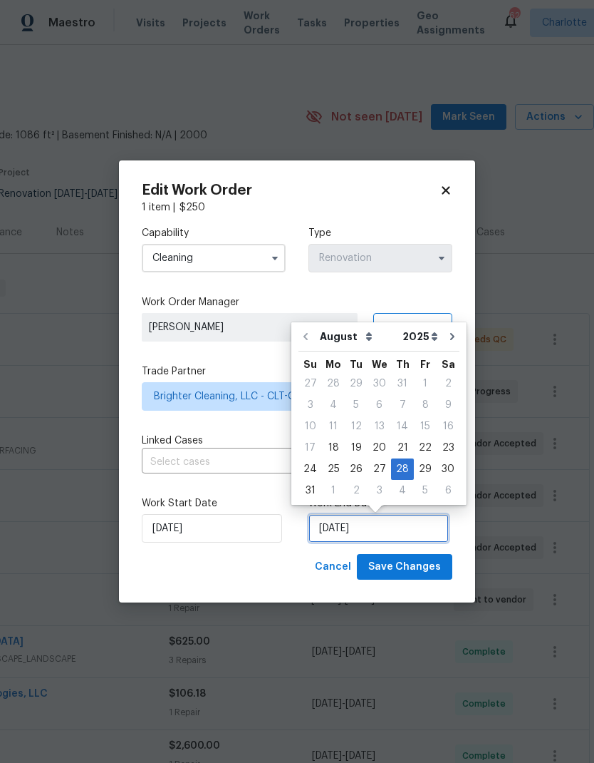
scroll to position [11, 0]
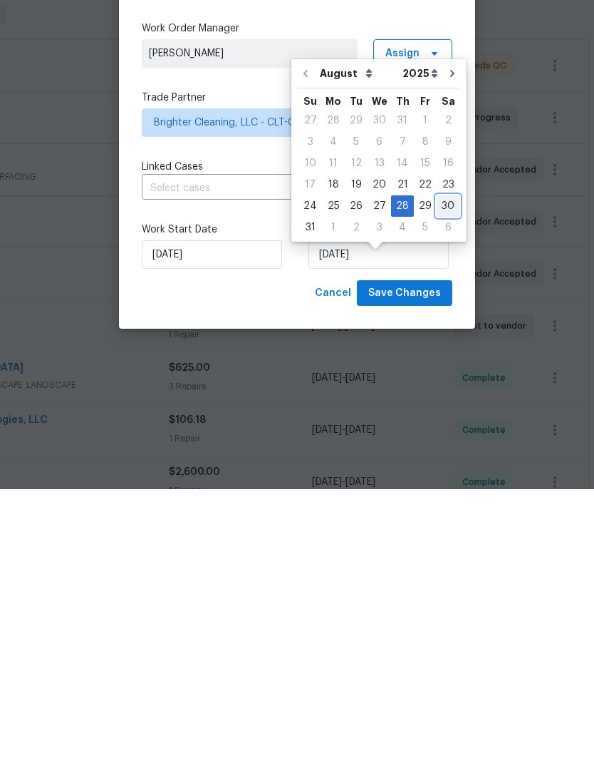
click at [447, 470] on div "30" at bounding box center [448, 480] width 23 height 20
type input "[DATE]"
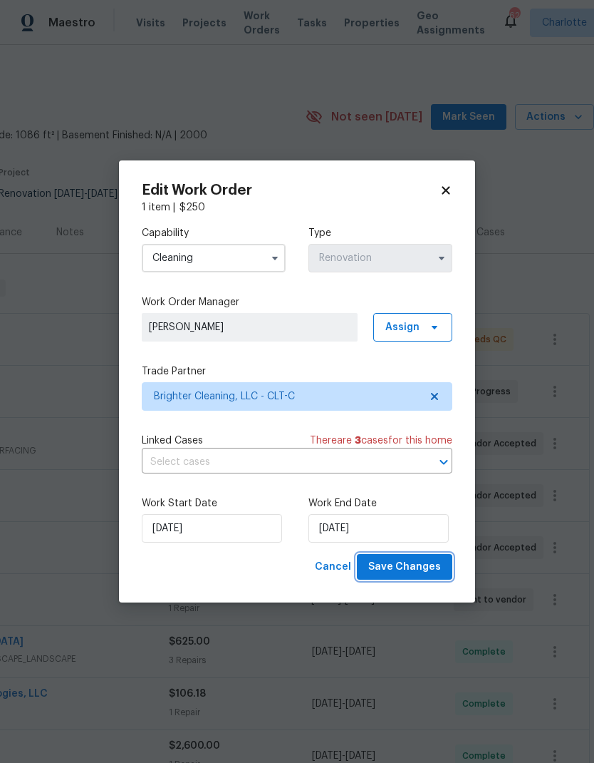
click at [413, 568] on span "Save Changes" at bounding box center [405, 567] width 73 height 18
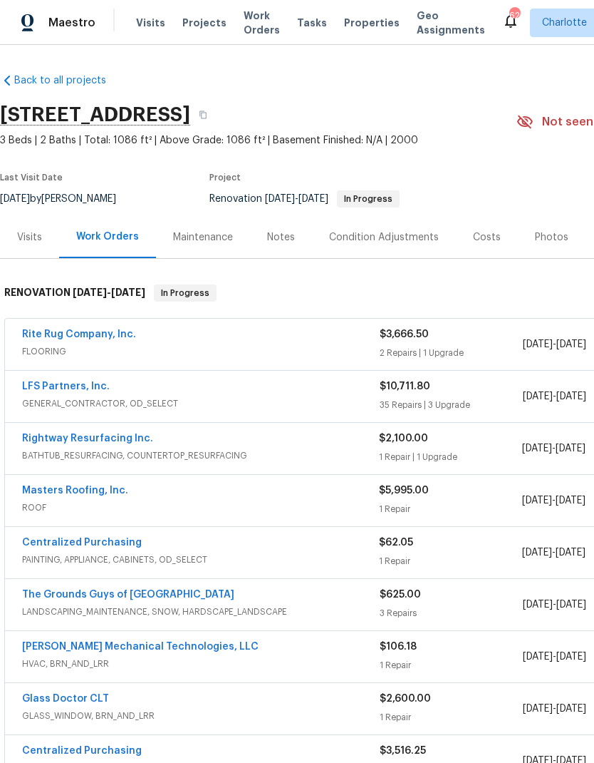
scroll to position [-5, -1]
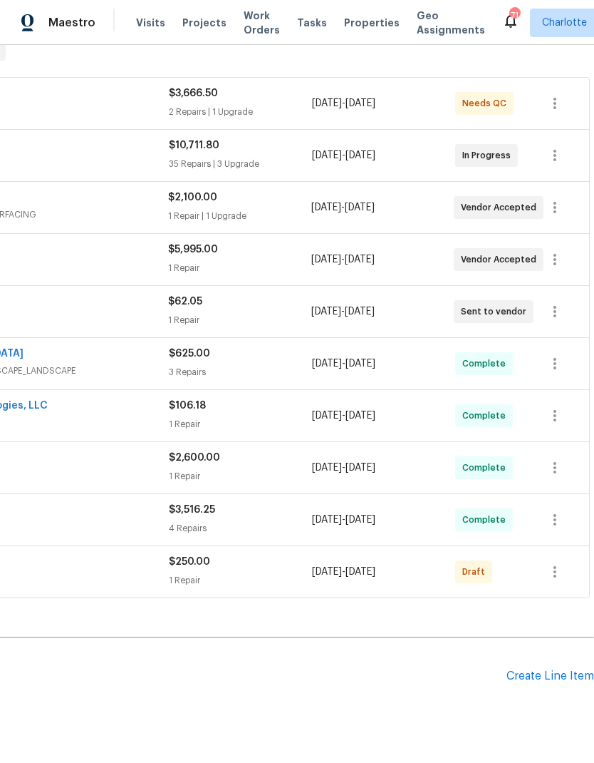
scroll to position [241, 211]
click at [555, 576] on icon "button" at bounding box center [555, 571] width 3 height 11
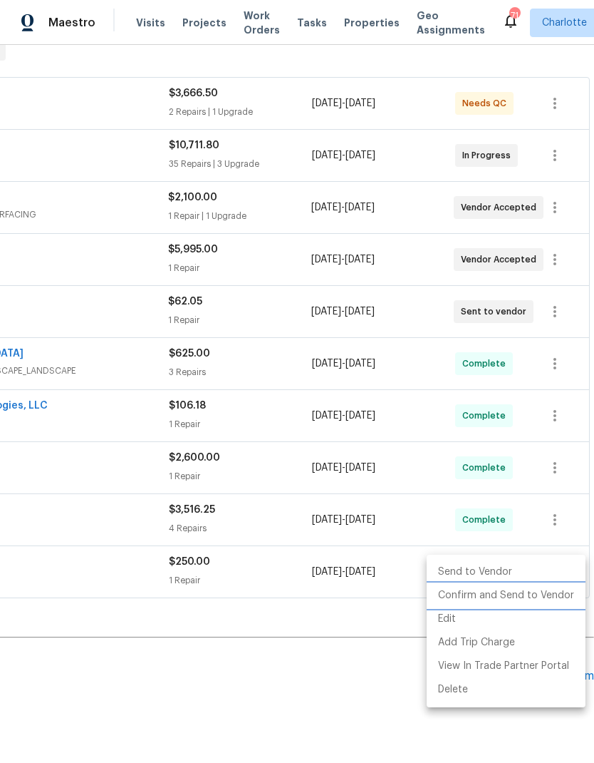
click at [525, 600] on li "Confirm and Send to Vendor" at bounding box center [506, 596] width 159 height 24
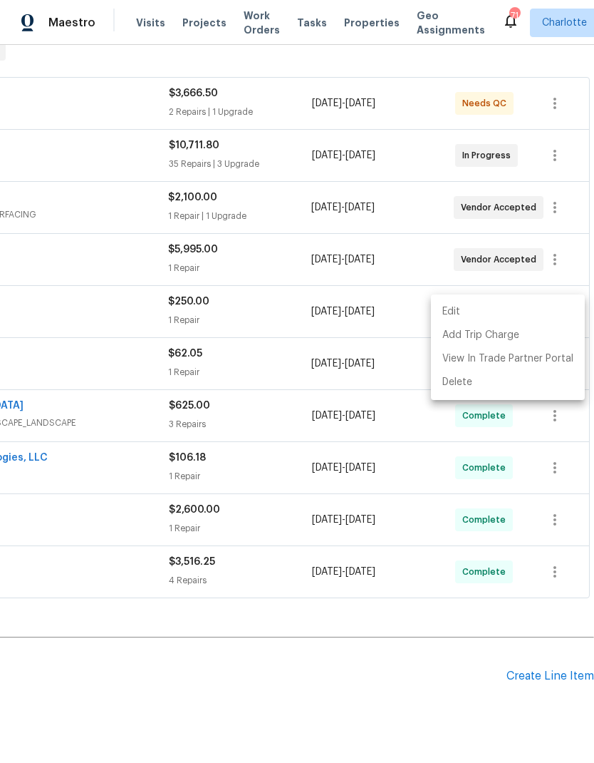
click at [439, 684] on div at bounding box center [297, 381] width 594 height 763
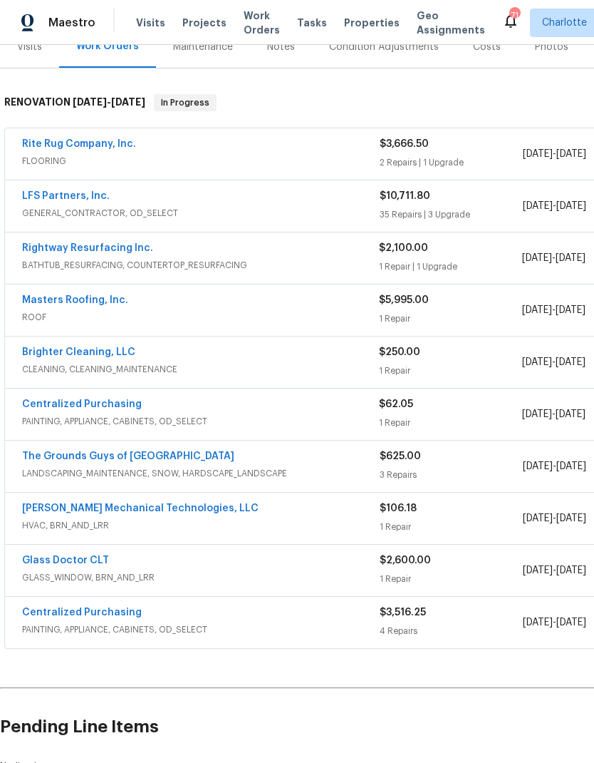
scroll to position [190, 0]
click at [37, 350] on link "Brighter Cleaning, LLC" at bounding box center [78, 352] width 113 height 10
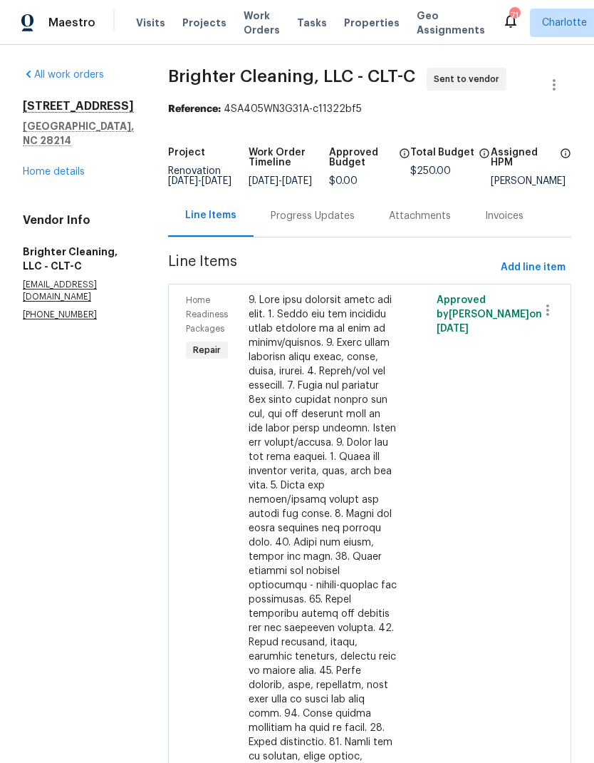
click at [271, 223] on div "Progress Updates" at bounding box center [313, 216] width 84 height 14
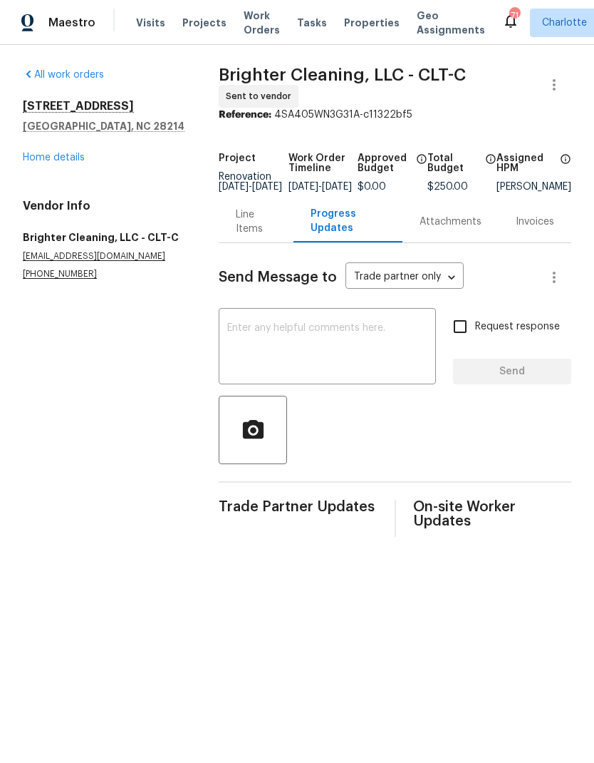
click at [408, 349] on textarea at bounding box center [327, 348] width 200 height 50
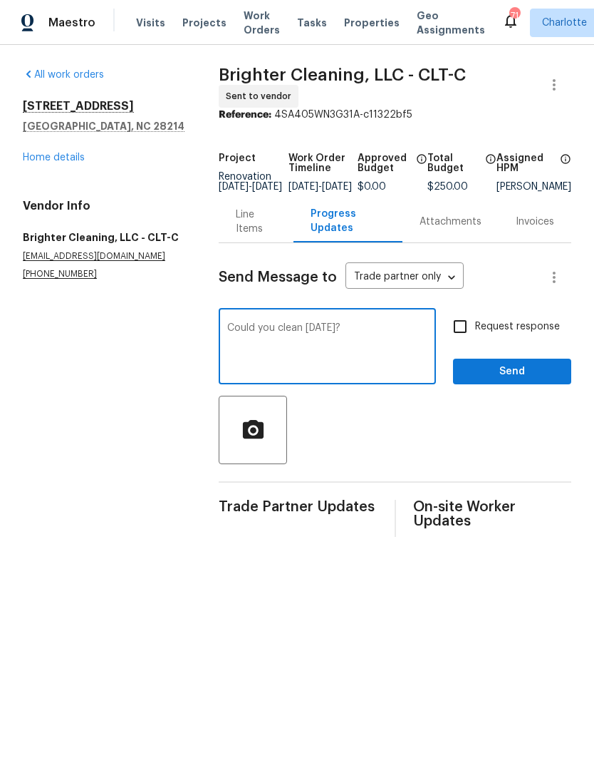
type textarea "Could you clean [DATE]?"
click at [475, 330] on input "Request response" at bounding box center [461, 327] width 30 height 30
checkbox input "true"
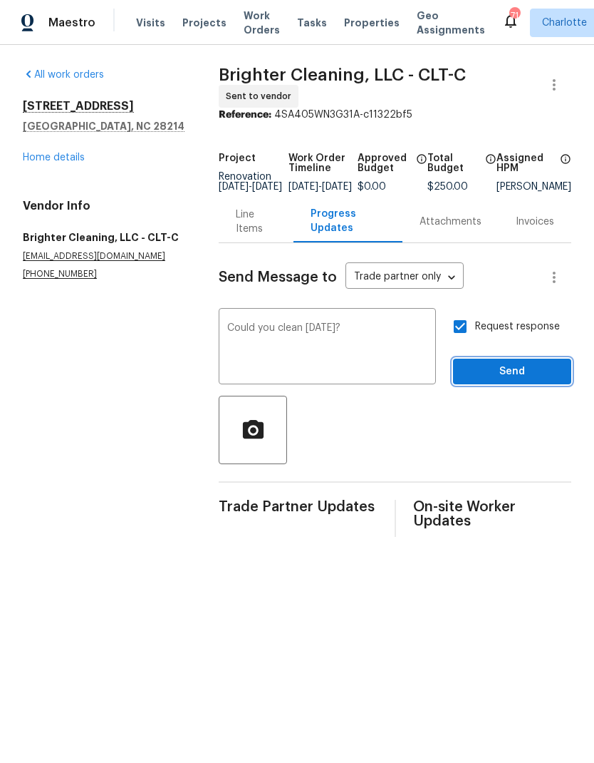
click at [531, 376] on span "Send" at bounding box center [513, 372] width 96 height 18
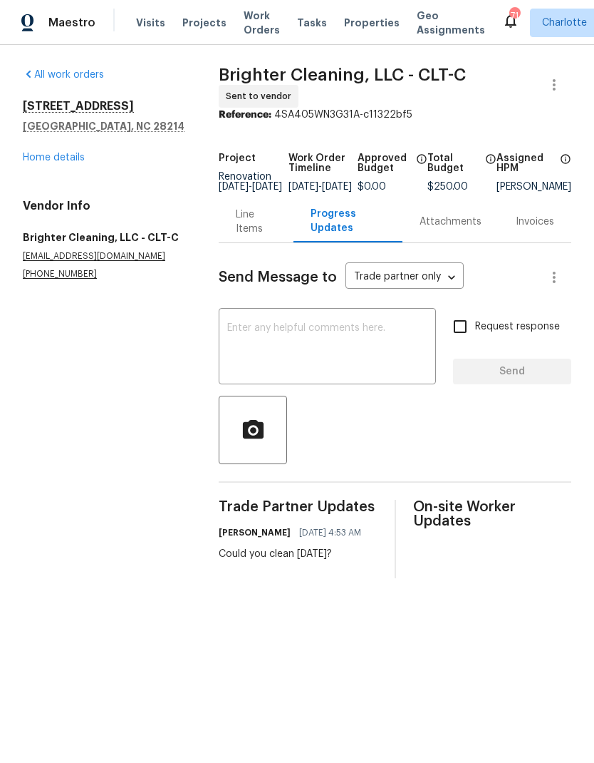
click at [192, 24] on span "Projects" at bounding box center [204, 23] width 44 height 14
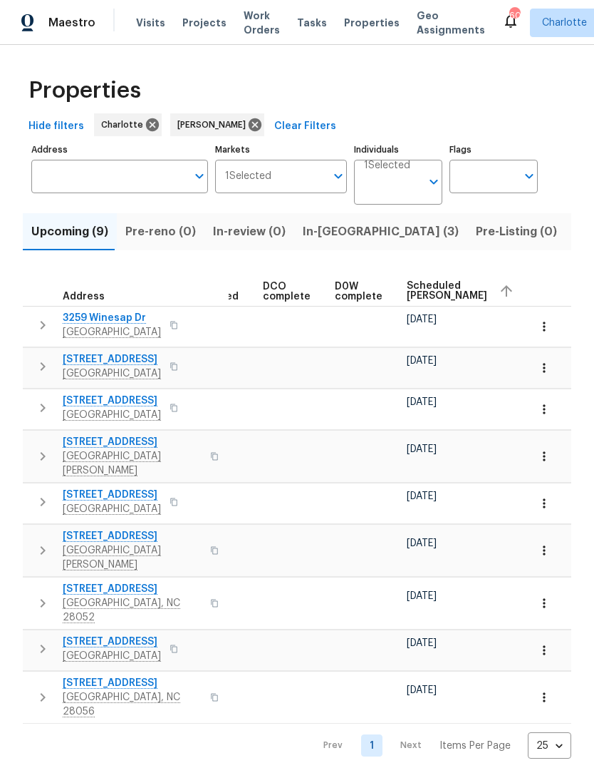
scroll to position [0, 300]
